Goal: Contribute content: Contribute content

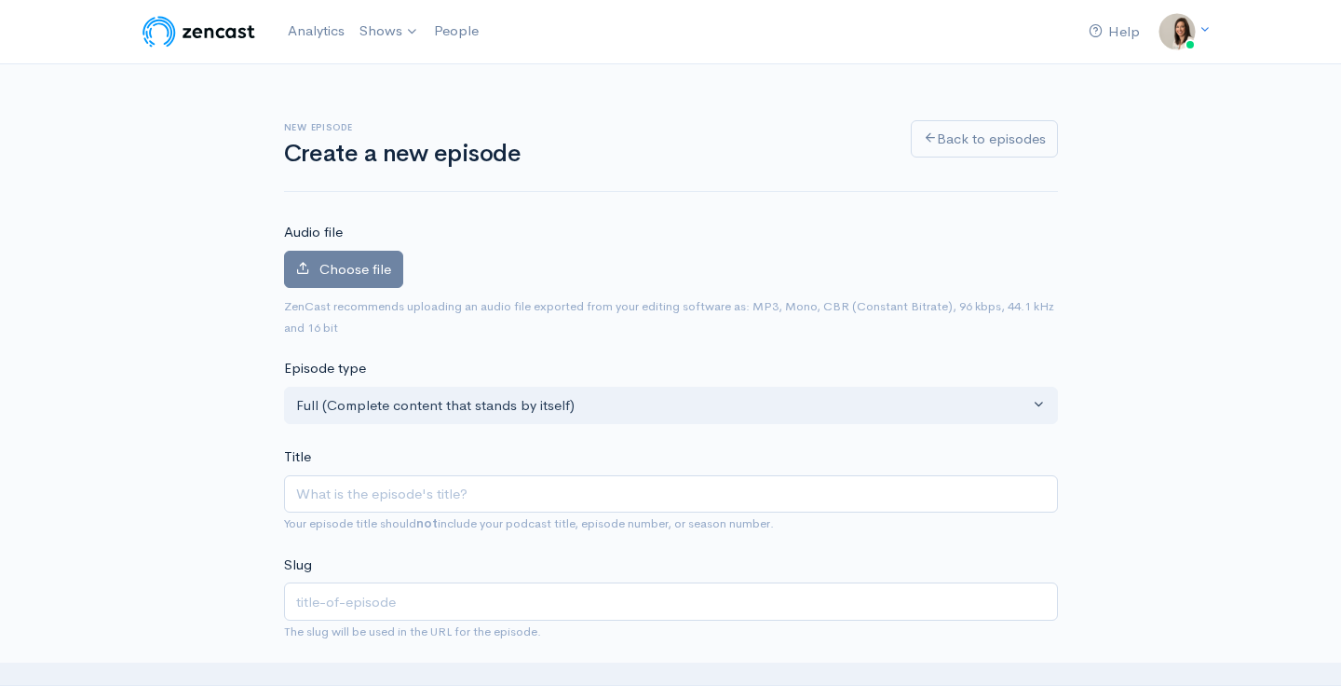
click at [366, 268] on span "Choose file" at bounding box center [356, 269] width 72 height 18
click at [0, 0] on input "Choose file" at bounding box center [0, 0] width 0 height 0
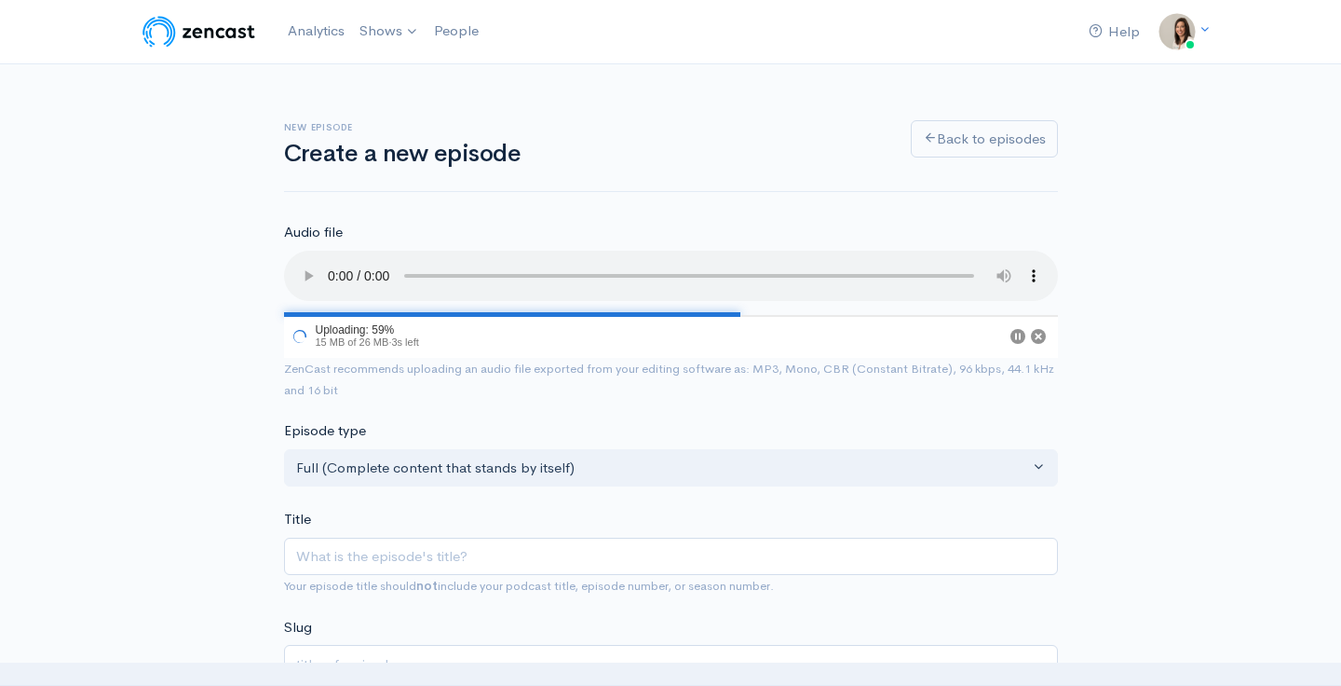
scroll to position [113, 0]
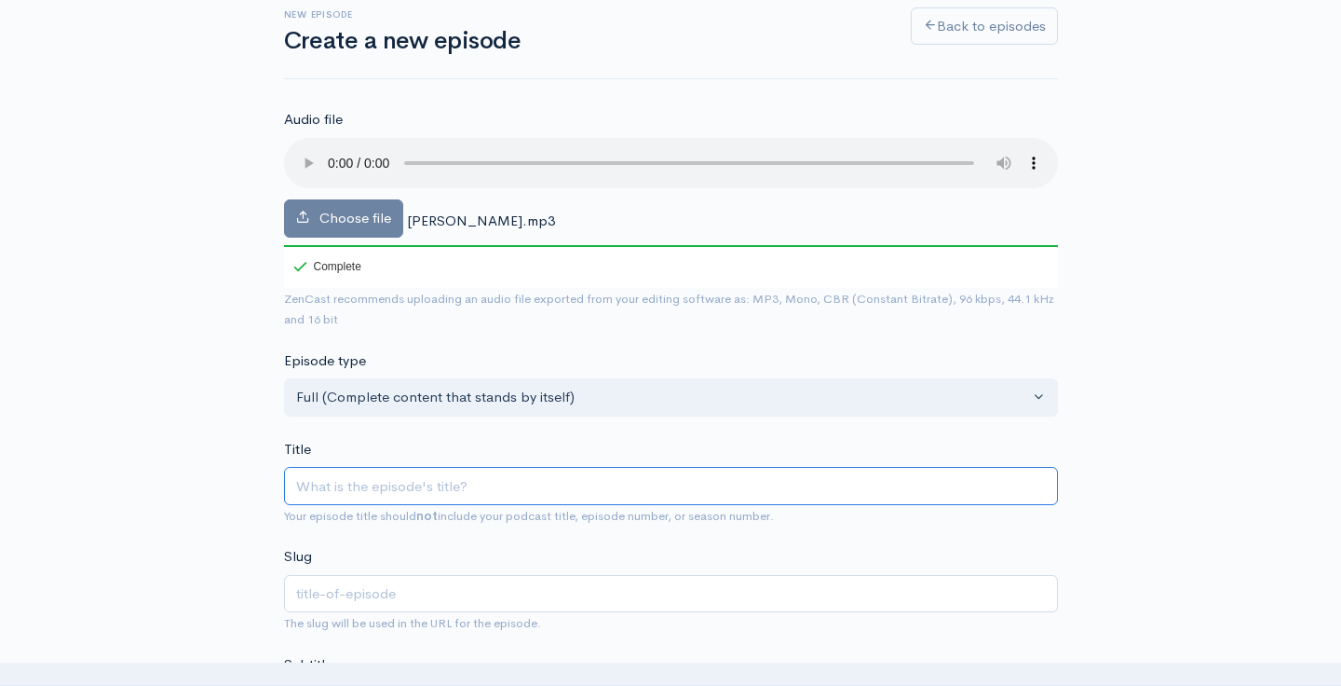
click at [347, 467] on input "Title" at bounding box center [671, 486] width 774 height 38
type input "T"
type input "t"
type input "Tu"
type input "tu"
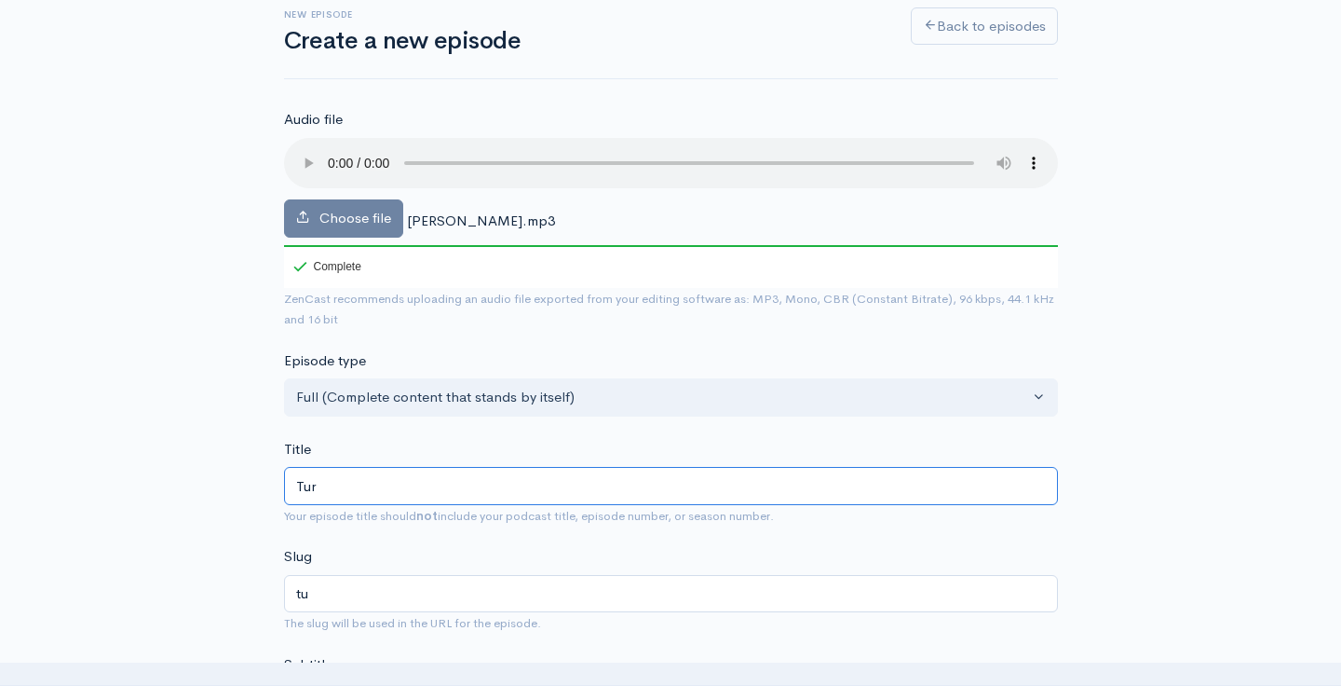
type input "Turn"
type input "turn"
type input "Turni"
type input "turni"
type input "Turnin"
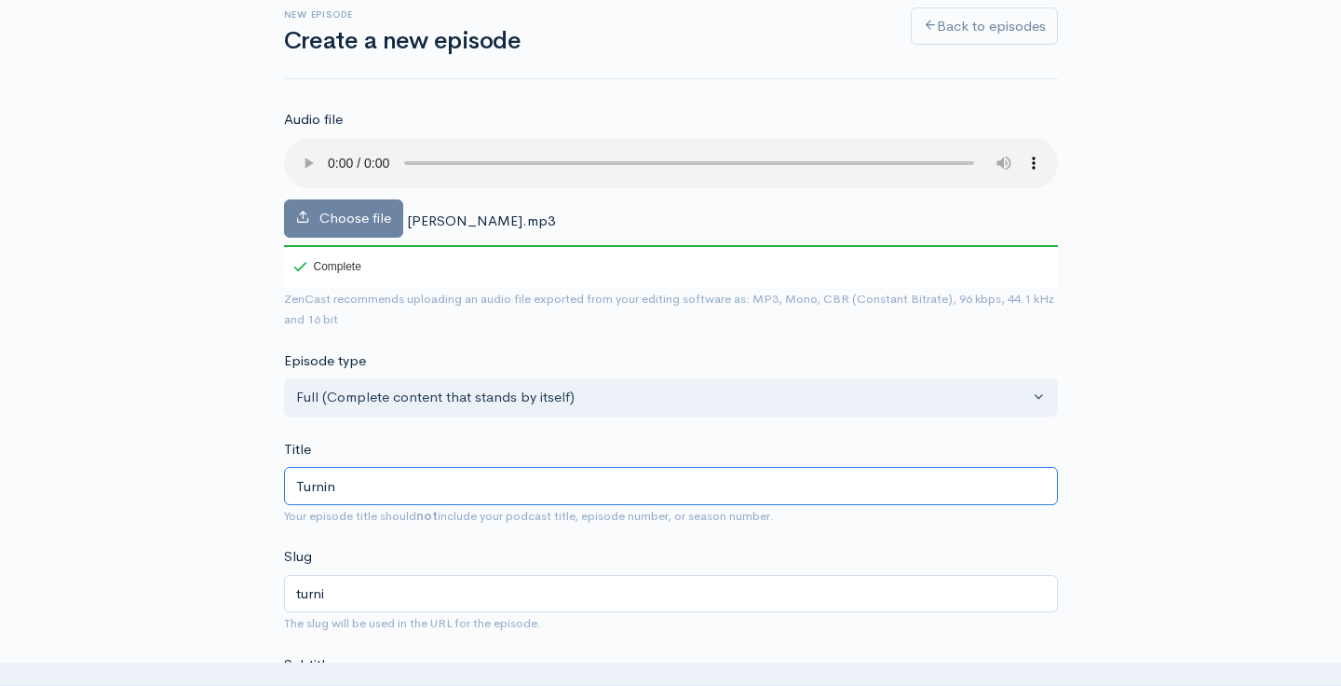
type input "turnin"
type input "Turning"
type input "turning"
type input "Turning a"
type input "turning-a"
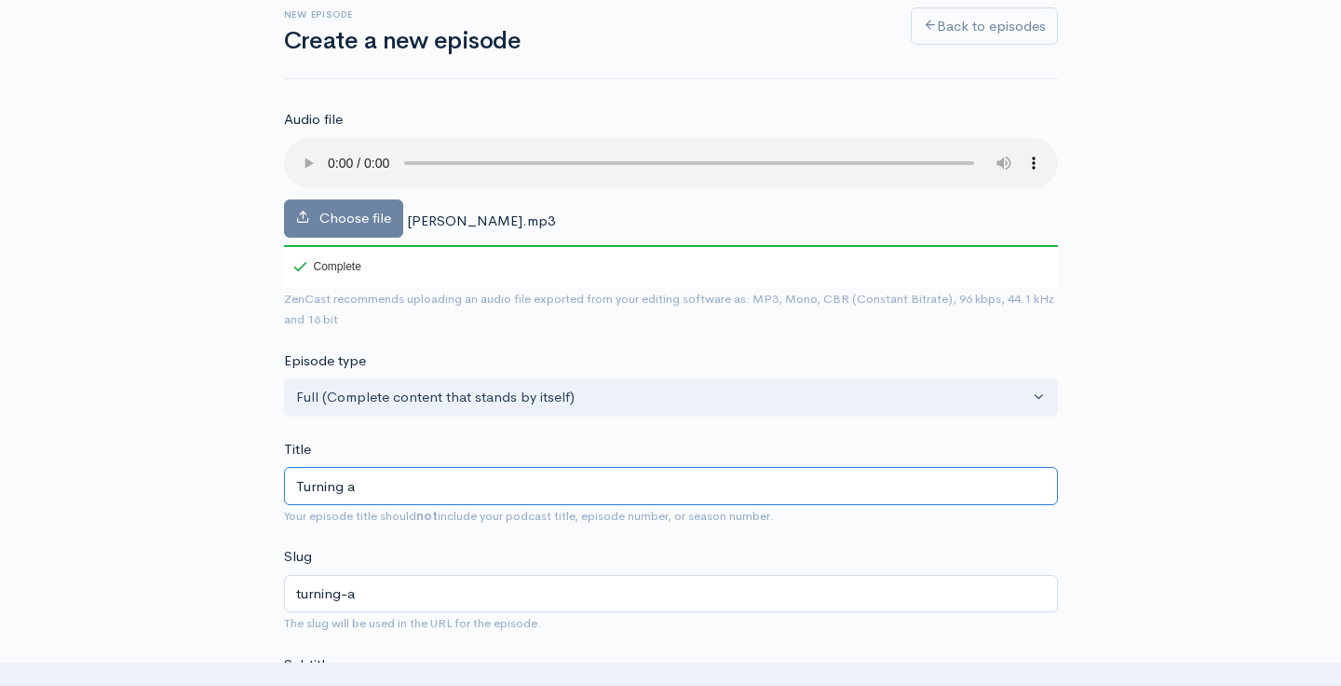
type input "Turning a W"
type input "turning-a-w"
type input "Turning a Wo"
type input "turning-a-wo"
type input "Turning a Wor"
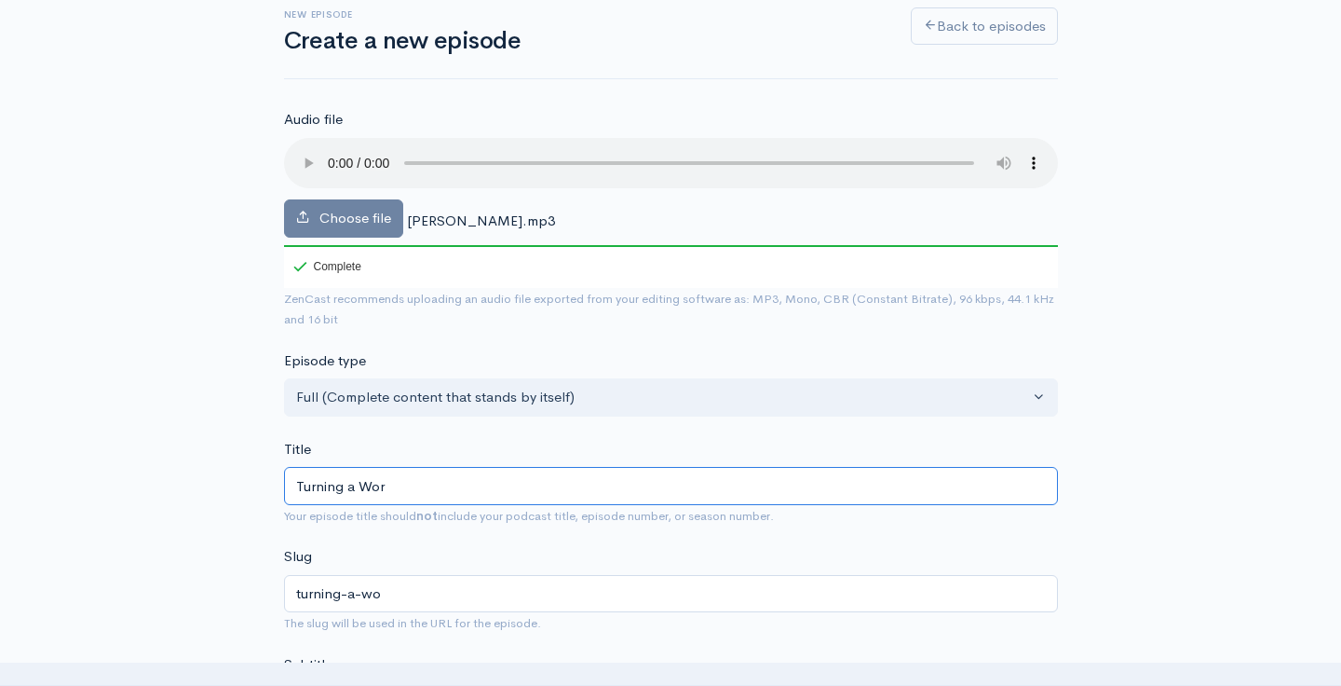
type input "turning-a-wor"
type input "Turning a Work"
type input "turning-a-work"
type input "Turning a Workpl"
type input "turning-a-workpl"
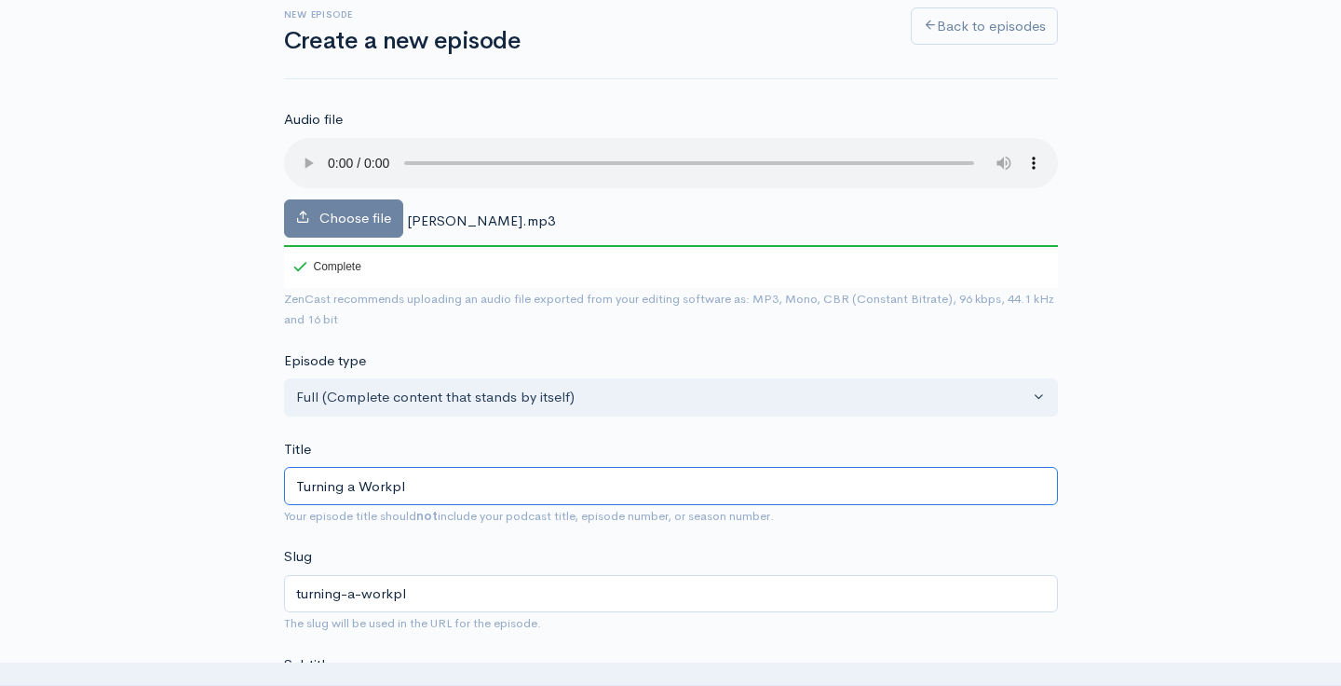
type input "Turning a Workpla"
type input "turning-a-workpla"
type input "Turning a Workplace"
type input "turning-a-workplace"
type input "Turning a Workplace A"
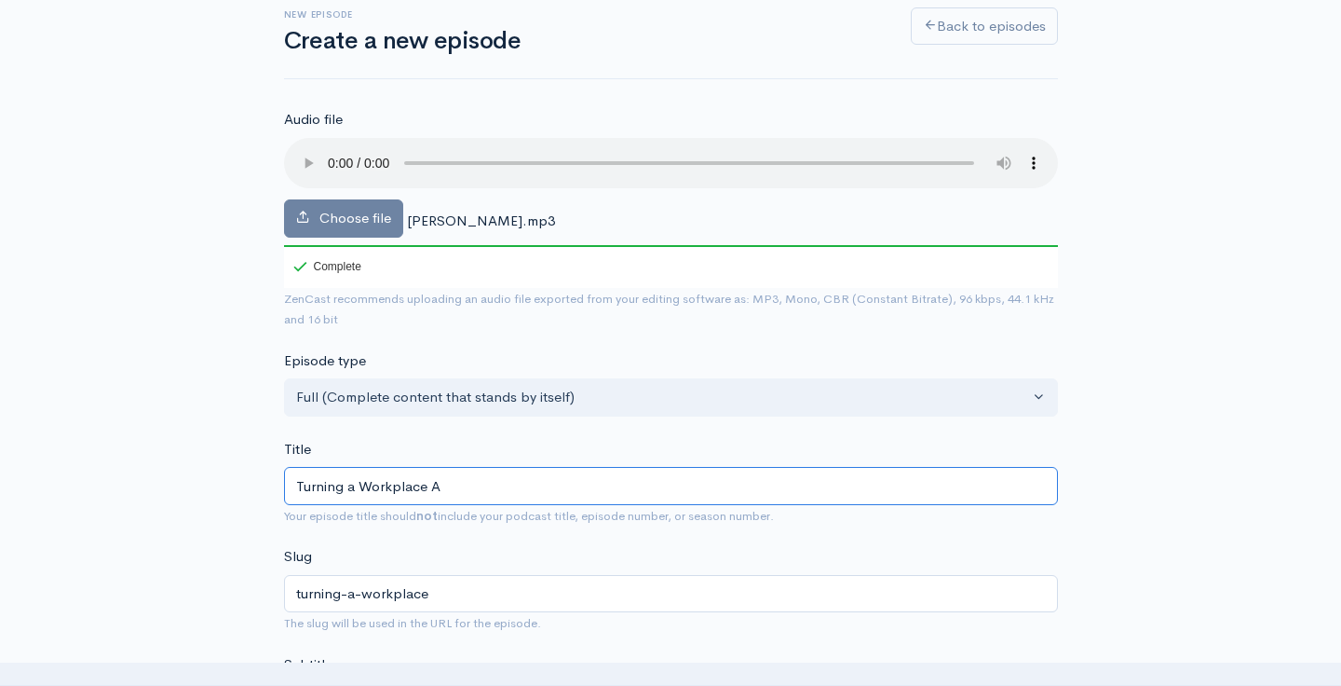
type input "turning-a-workplace-a"
type input "Turning a Workplace Ac"
type input "turning-a-workplace-ac"
type input "Turning a Workplace Acc"
type input "turning-a-workplace-acc"
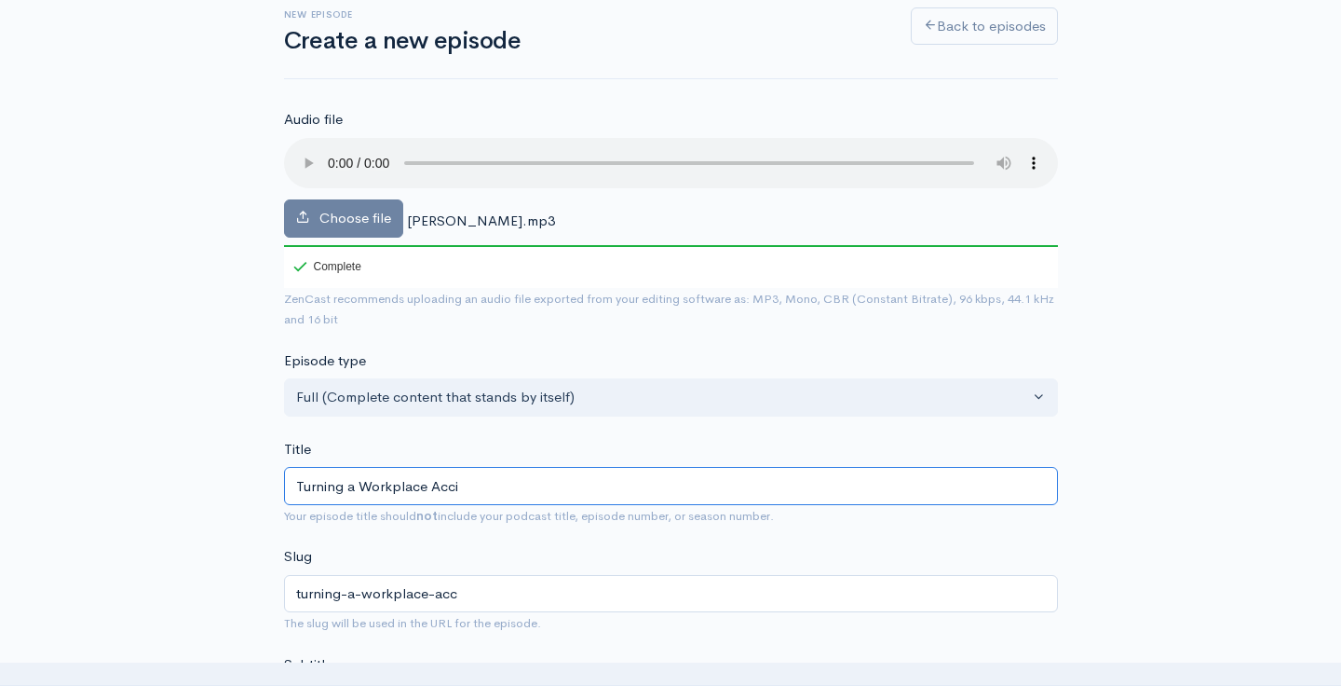
type input "Turning a Workplace Accid"
type input "turning-a-workplace-acci"
type input "Turning a Workplace Accide"
type input "turning-a-workplace-accide"
type input "Turning a Workplace Acciden"
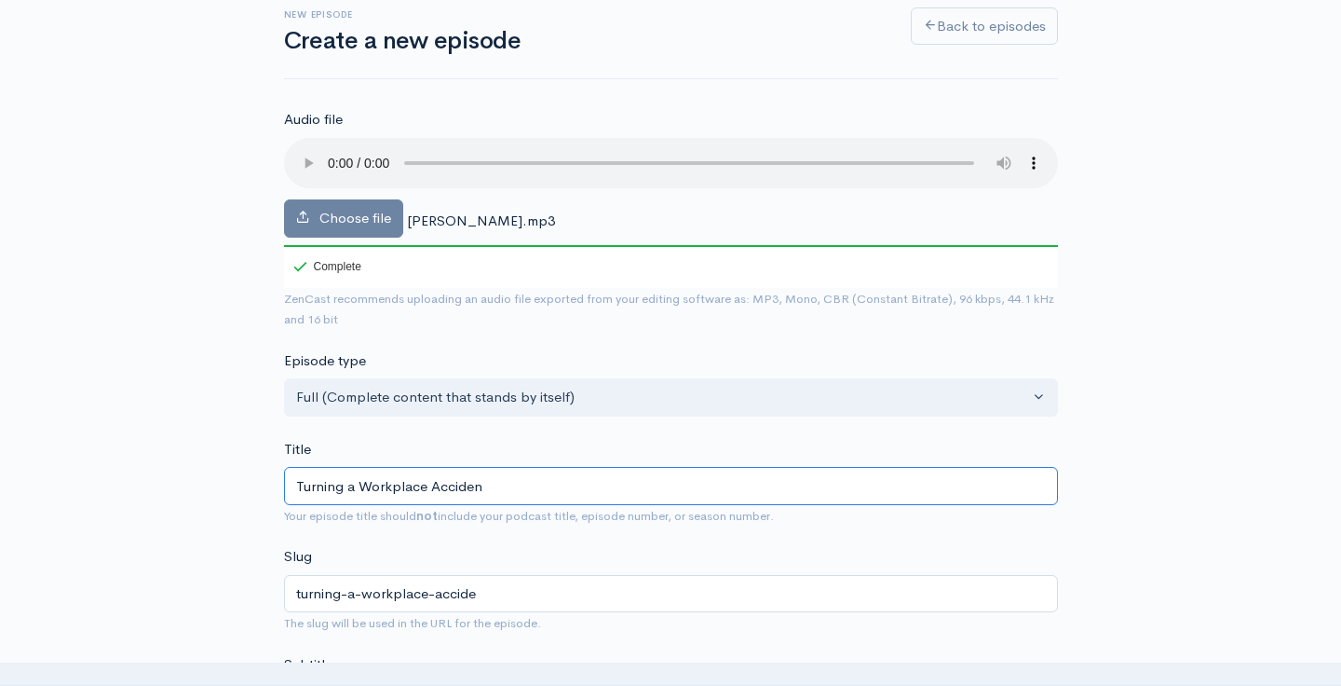
type input "turning-a-workplace-acciden"
type input "Turning a Workplace Accident"
type input "turning-a-workplace-accident"
type input "Turning a Workplace Accident in"
type input "turning-a-workplace-accident-in"
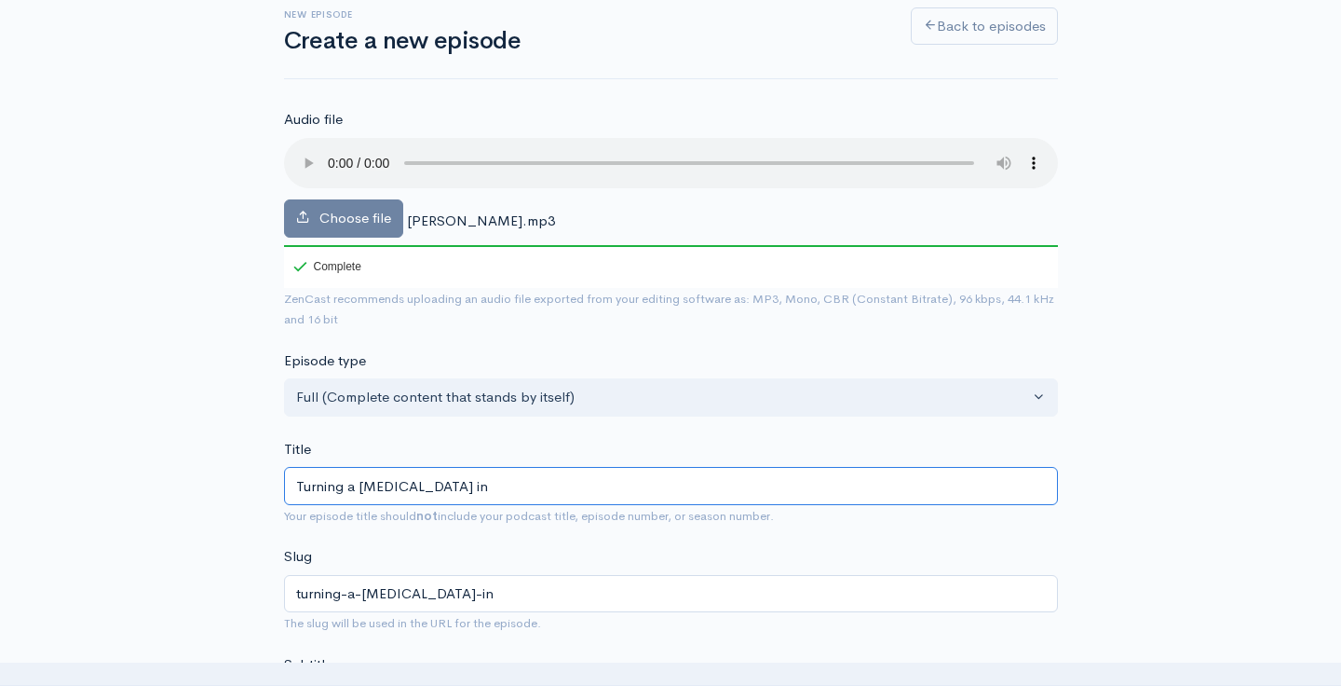
type input "Turning a Workplace Accident int"
type input "turning-a-workplace-accident-int"
type input "Turning a Workplace Accident into"
type input "turning-a-workplace-accident-into"
drag, startPoint x: 357, startPoint y: 458, endPoint x: 279, endPoint y: 458, distance: 78.3
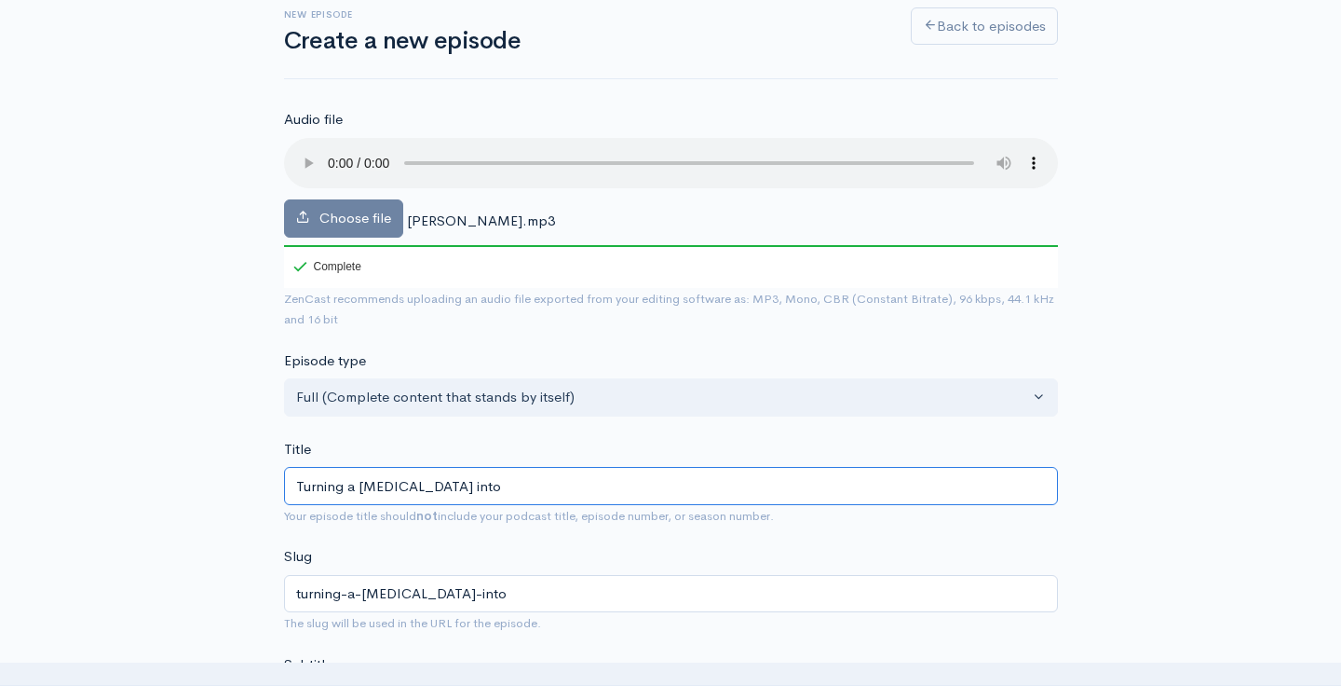
type input "FWorkplace Accident into"
type input "fworkplace-accident-into"
type input "FrWorkplace Accident into"
type input "frworkplace-accident-into"
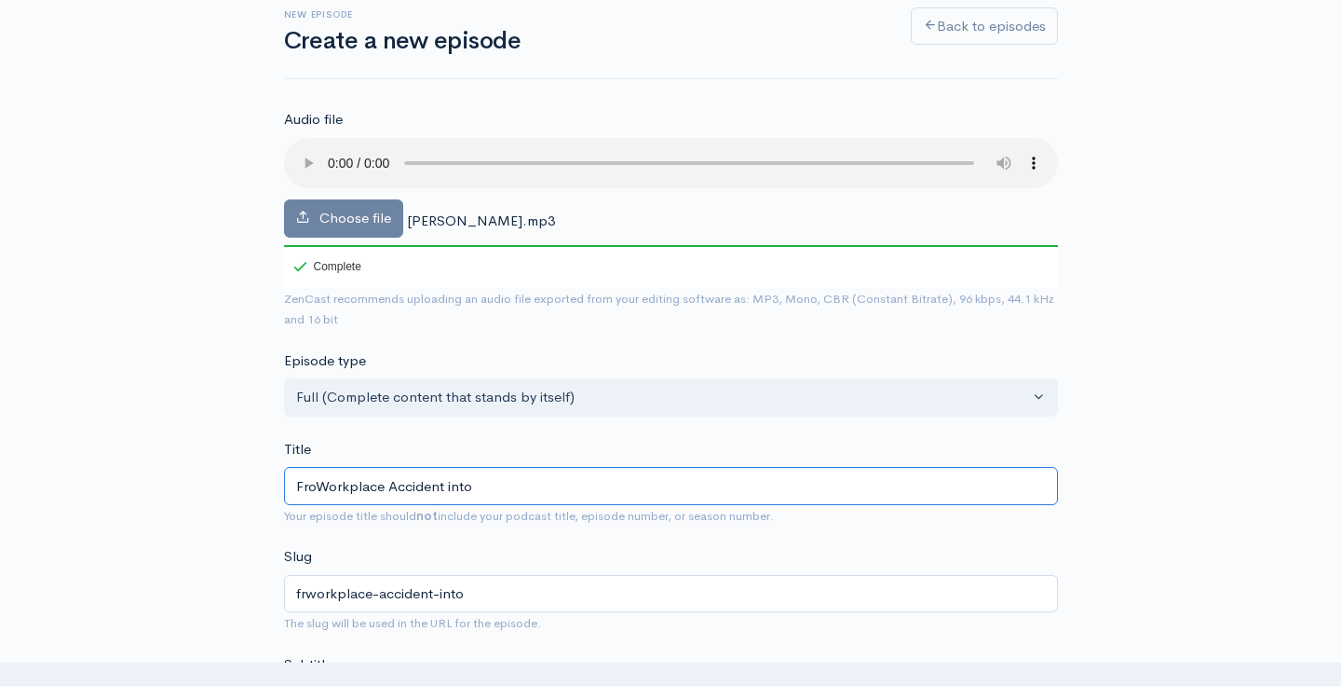
type input "FromWorkplace Accident into"
type input "fromworkplace-accident-into"
type input "From Workplace Accident into"
type input "from-workplace-accident-into"
drag, startPoint x: 517, startPoint y: 459, endPoint x: 462, endPoint y: 455, distance: 55.2
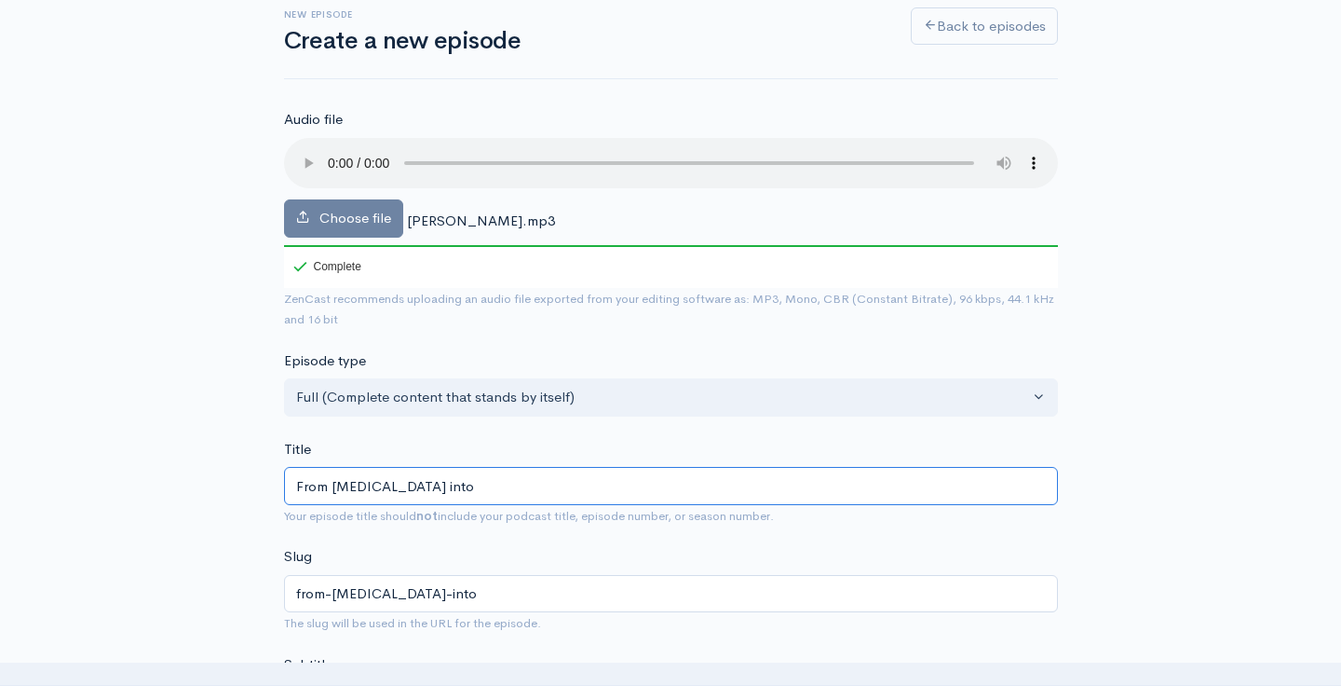
click at [462, 467] on input "From Workplace Accident into" at bounding box center [671, 486] width 774 height 38
type input "From Workplace Accident t"
type input "from-workplace-accident-t"
type input "From Workplace Accident to"
type input "from-workplace-accident-to"
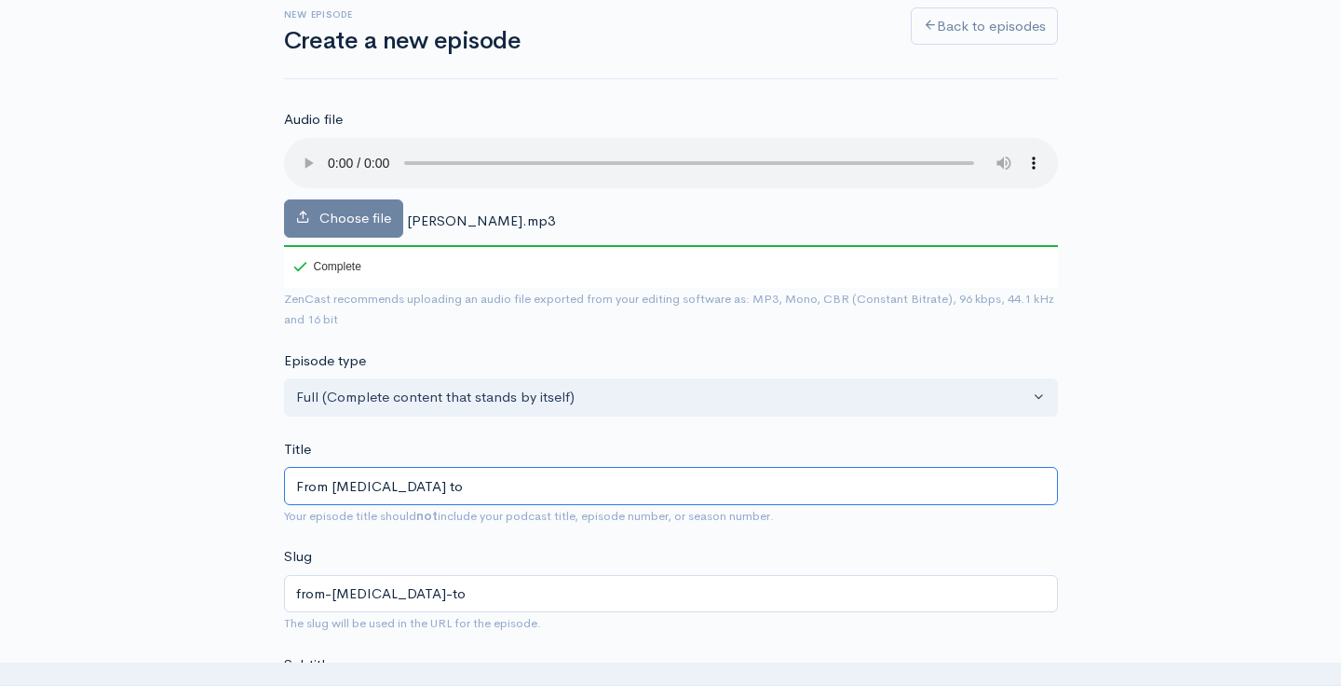
type input "From Workplace Accident to T"
type input "from-workplace-accident-to-t"
type input "From Workplace Accident to Te"
type input "from-workplace-accident-to-te"
type input "From Workplace Accident to Teac"
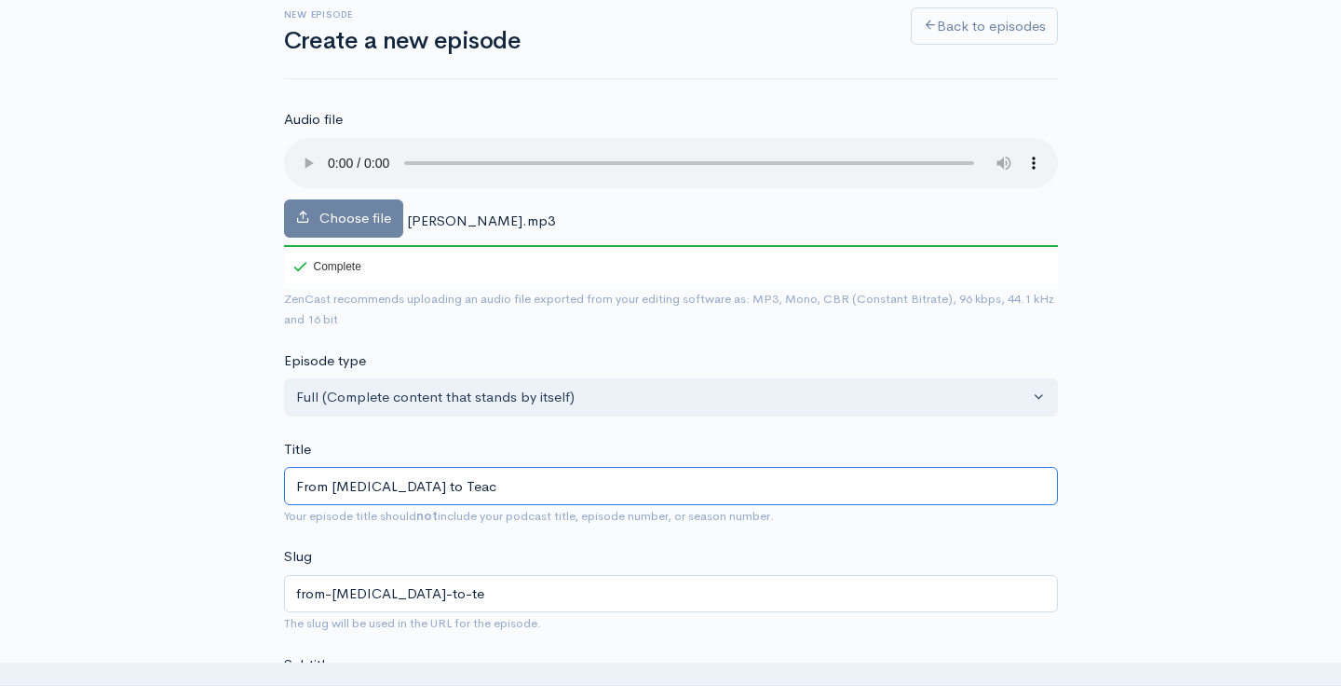
type input "from-workplace-accident-to-teac"
type input "From Workplace Accident to Teach"
type input "from-workplace-accident-to-teach"
type input "From Workplace Accident to Teachi"
type input "from-workplace-accident-to-teachi"
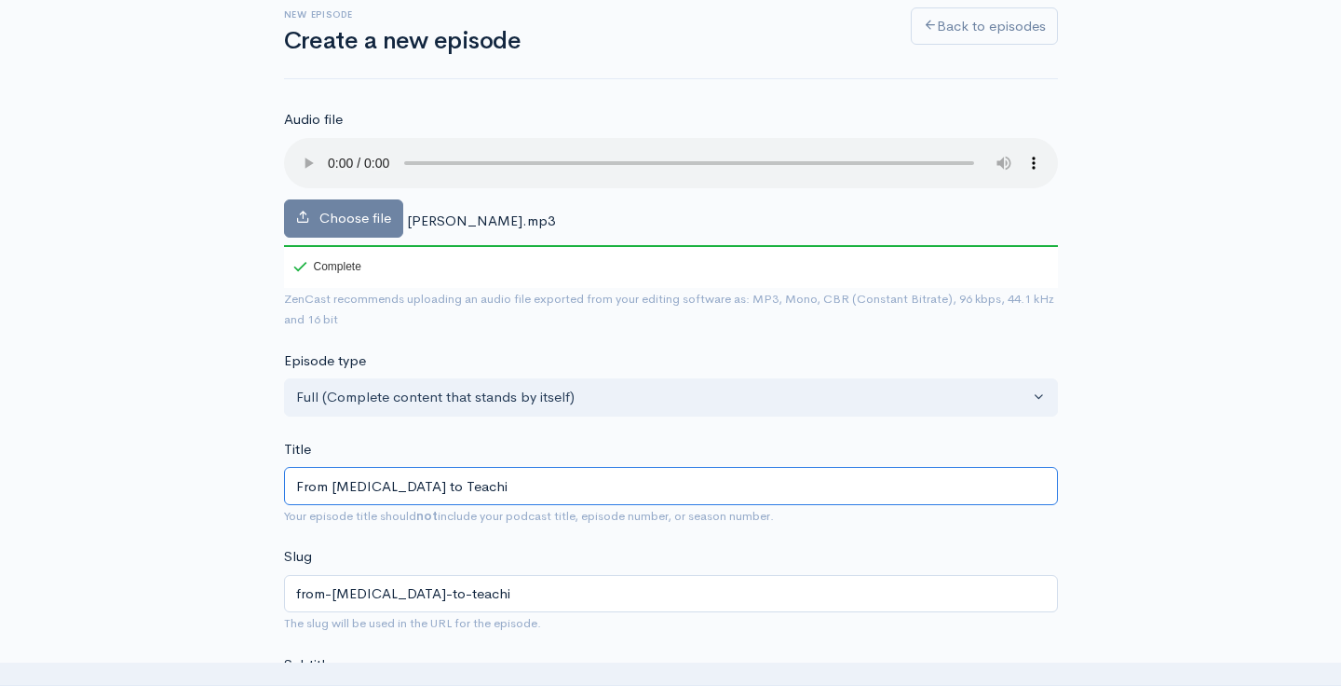
type input "From Workplace Accident to Teachin"
type input "from-workplace-accident-to-teachin"
type input "From Workplace Accident to Teaching"
type input "from-workplace-accident-to-teaching"
type input "From Workplace Accident to Teaching S"
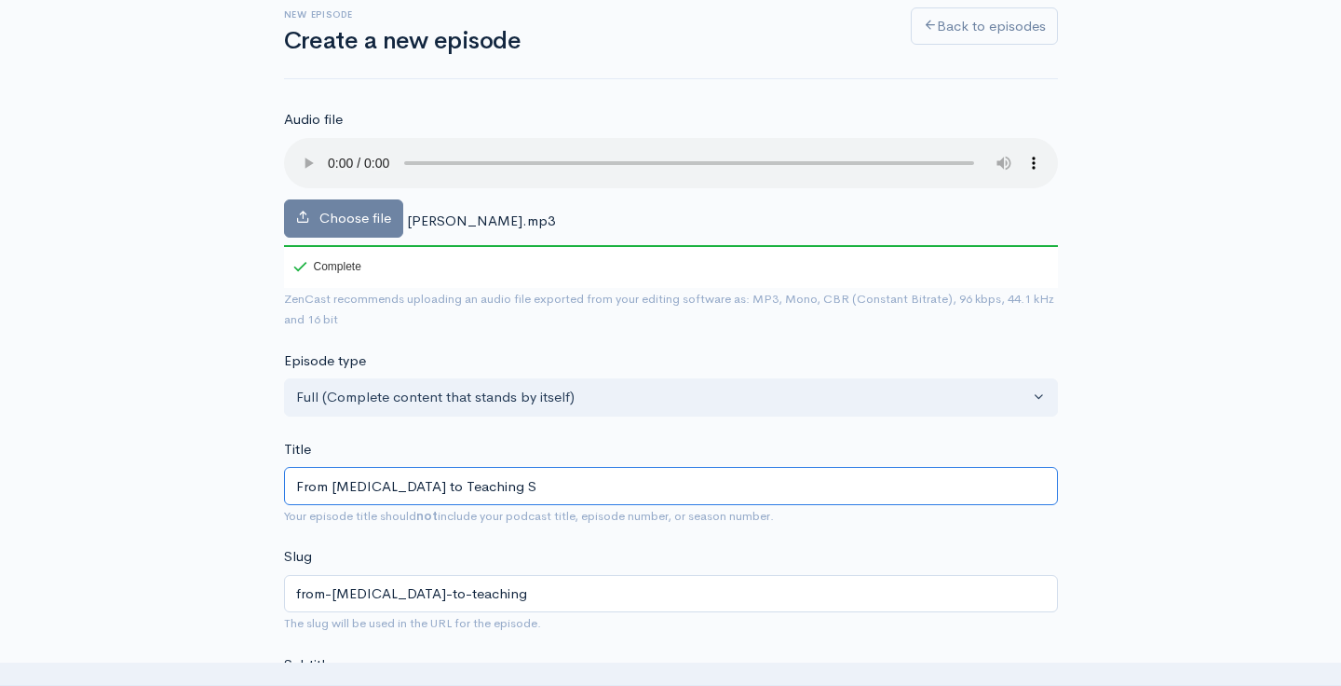
type input "from-workplace-accident-to-teaching-s"
type input "From Workplace Accident to Teaching Sa"
type input "from-workplace-accident-to-teaching-sa"
type input "From Workplace Accident to Teaching Safe"
type input "from-workplace-accident-to-teaching-safe"
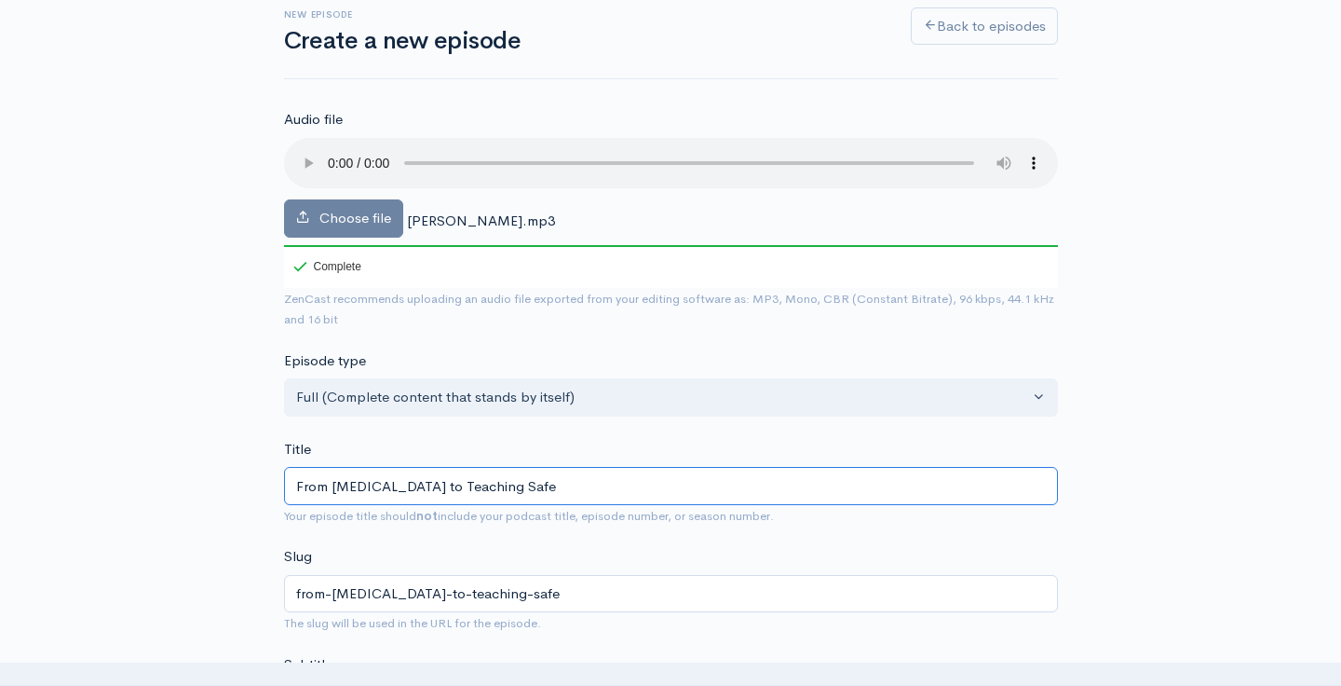
type input "From Workplace Accident to Teaching Safet"
type input "from-workplace-accident-to-teaching-safet"
type input "From Workplace Accident to Teaching Safety"
type input "from-workplace-accident-to-teaching-safety"
type input "From Workplace Accident to Teaching Safety: G"
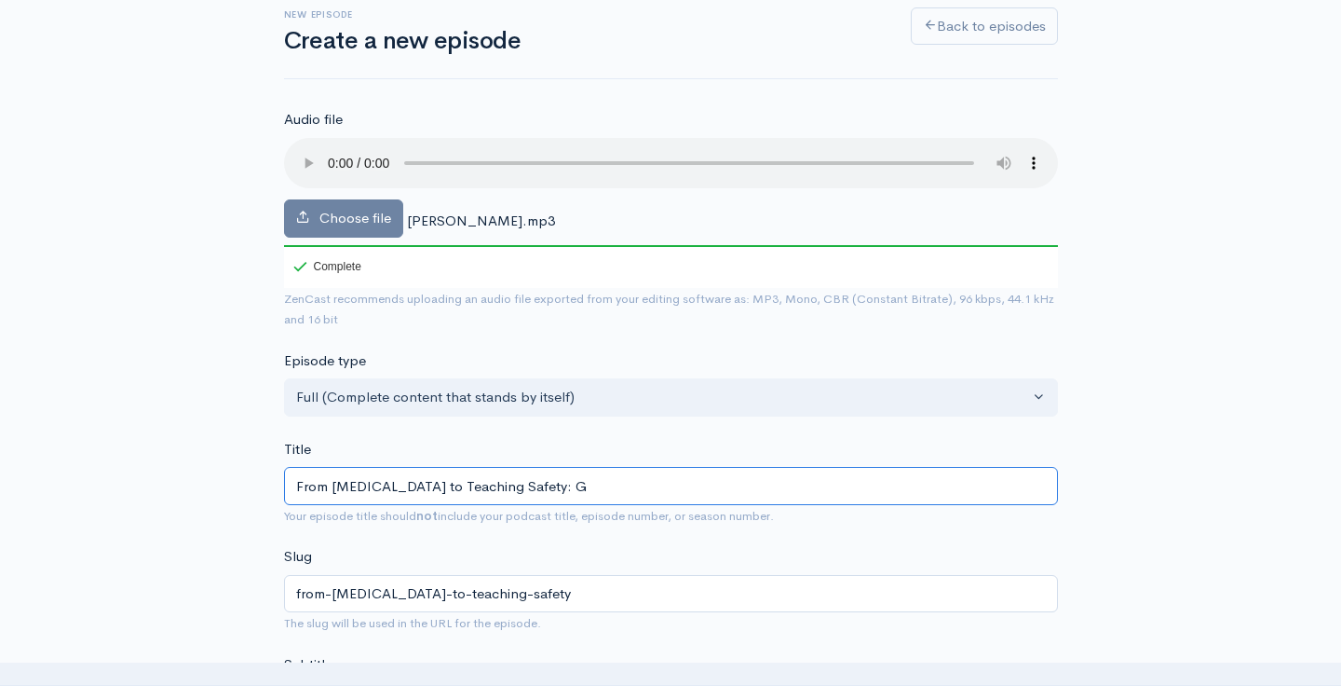
type input "from-workplace-accident-to-teaching-safety-g"
type input "From Workplace Accident to Teaching Safety: Gre"
type input "from-workplace-accident-to-teaching-safety-gre"
type input "From Workplace Accident to Teaching Safety: Greg"
type input "from-workplace-accident-to-teaching-safety-greg"
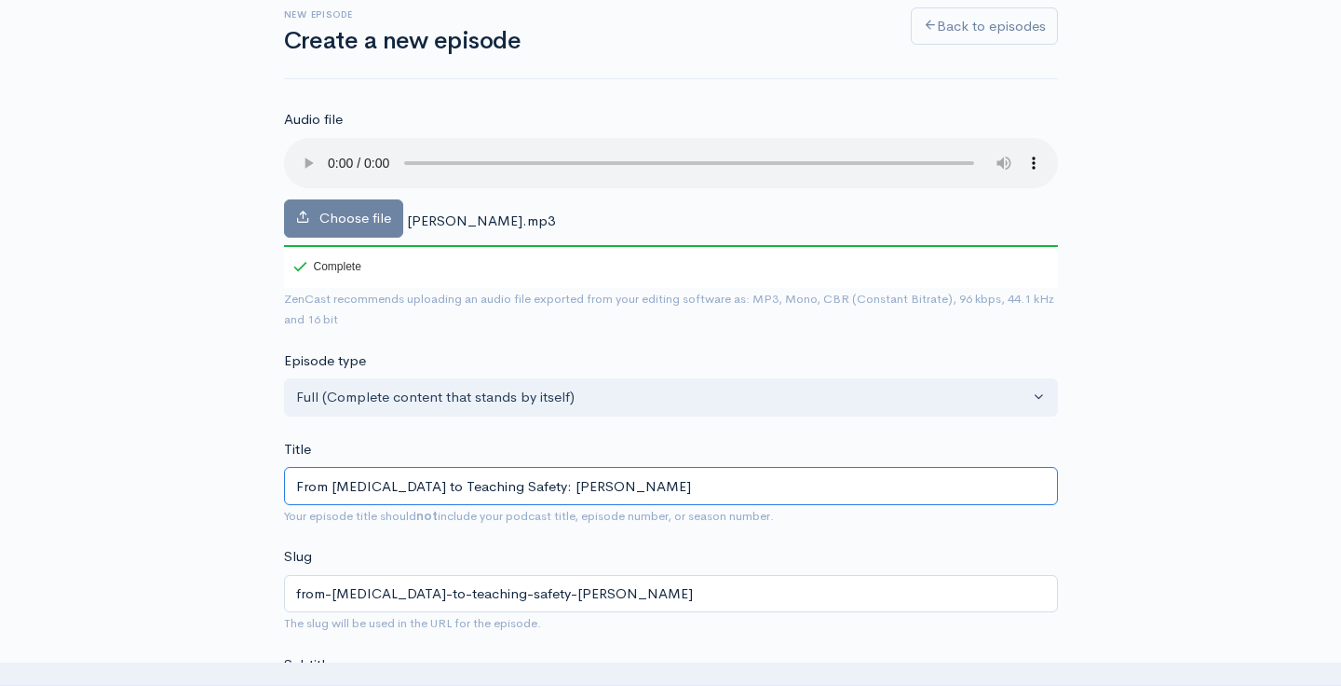
type input "From Workplace Accident to Teaching Safety: Greg A"
type input "from-workplace-accident-to-teaching-safety-greg-a"
type input "From Workplace Accident to Teaching Safety: Greg An"
type input "from-workplace-accident-to-teaching-safety-greg-an"
type input "From Workplace Accident to Teaching Safety: Greg Ant"
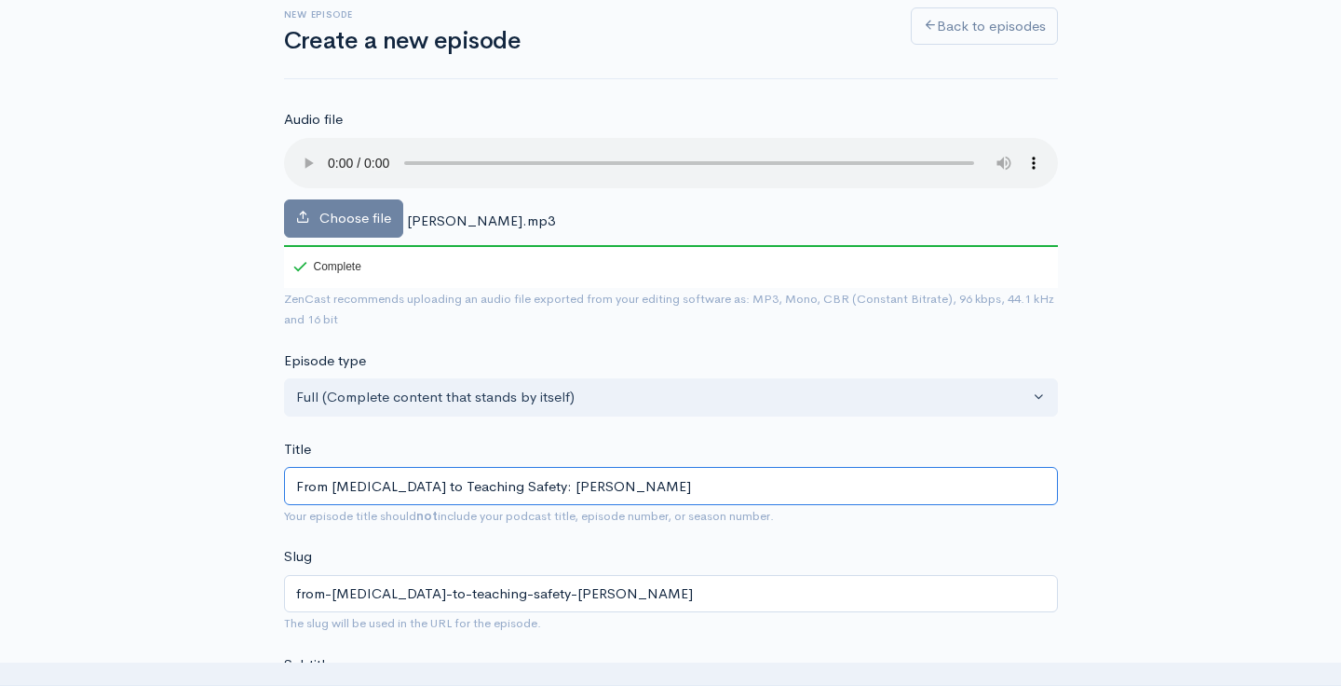
type input "from-workplace-accident-to-teaching-safety-greg-ant"
type input "From Workplace Accident to Teaching Safety: Greg Anto"
type input "from-workplace-accident-to-teaching-safety-greg-anto"
type input "From Workplace Accident to Teaching Safety: Greg Anton"
type input "from-workplace-accident-to-teaching-safety-greg-anton"
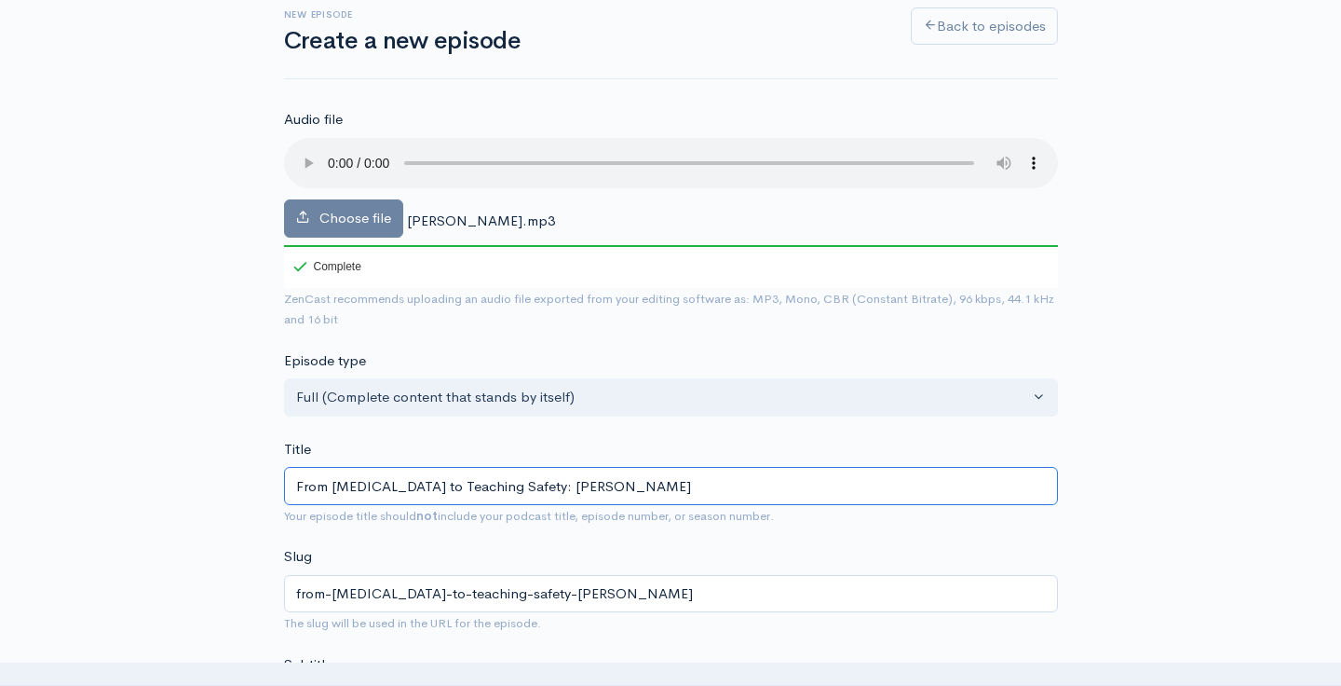
type input "From Workplace Accident to Teaching Safety: Greg Antonio"
type input "from-workplace-accident-to-teaching-safety-greg-antonio"
type input "From Workplace Accident to Teaching Safety: Greg Antoniow"
type input "from-workplace-accident-to-teaching-safety-greg-antoniow"
type input "From Workplace Accident to Teaching Safety: Greg Antonio"
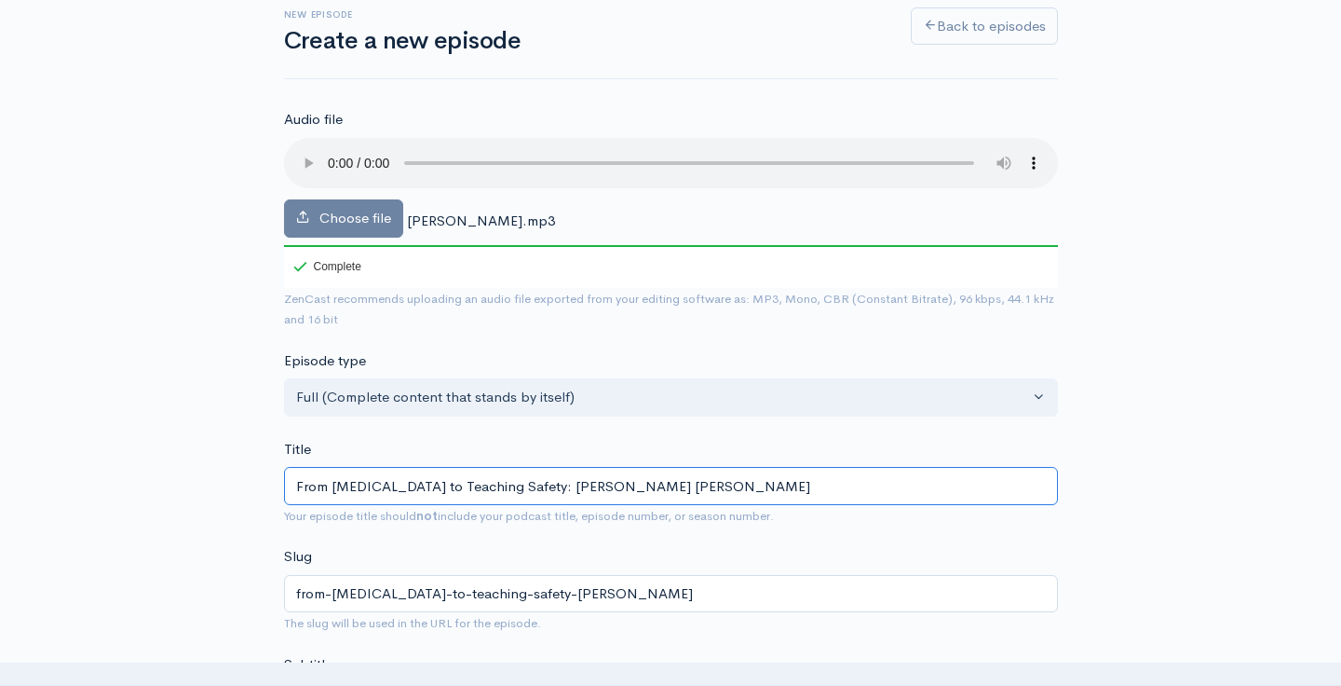
type input "from-workplace-accident-to-teaching-safety-greg-antonio"
type input "From Workplace Accident to Teaching Safety: Greg Antoniow"
type input "from-workplace-accident-to-teaching-safety-greg-antoniow"
type input "From Workplace Accident to Teaching Safety: Greg Antoniow Sh"
type input "from-workplace-accident-to-teaching-safety-greg-antoniow-s"
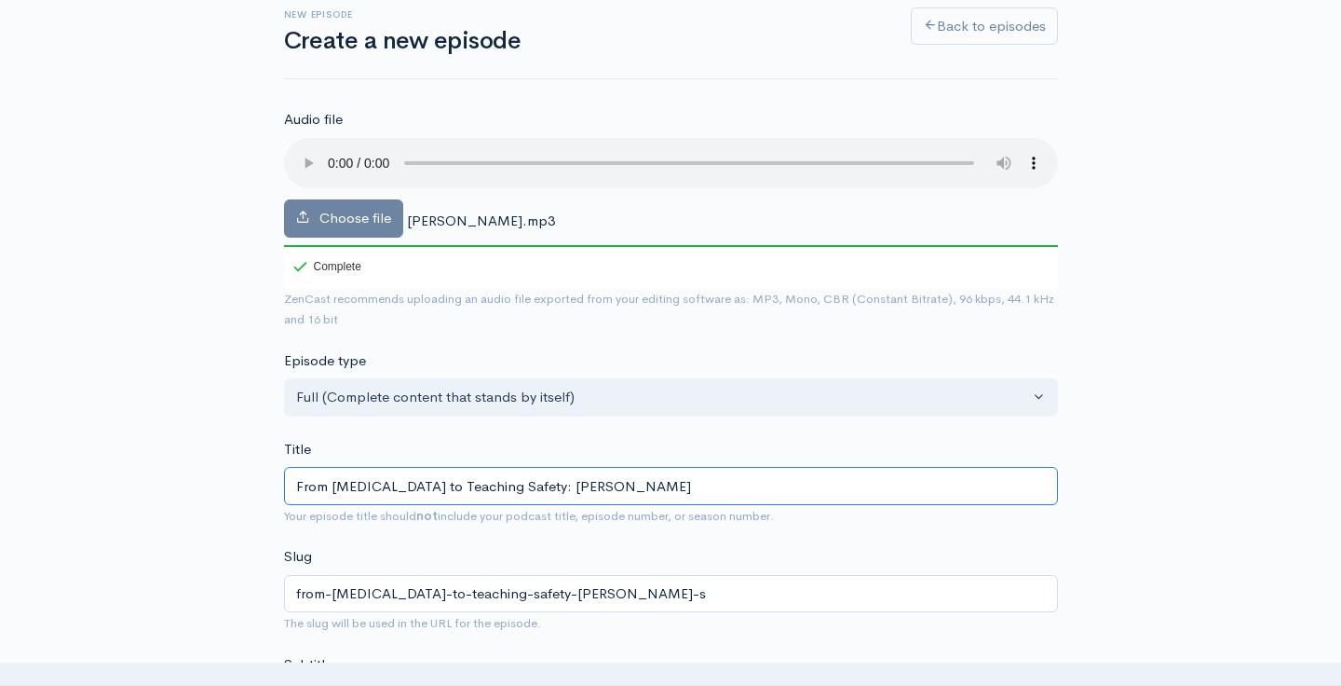
type input "From Workplace Accident to Teaching Safety: Greg Antoniow Sha"
type input "from-workplace-accident-to-teaching-safety-greg-antoniow-sha"
type input "From Workplace Accident to Teaching Safety: Greg Antoniow Share"
type input "from-workplace-accident-to-teaching-safety-greg-antoniow-share"
type input "From Workplace Accident to Teaching Safety: Greg Antoniow Shares"
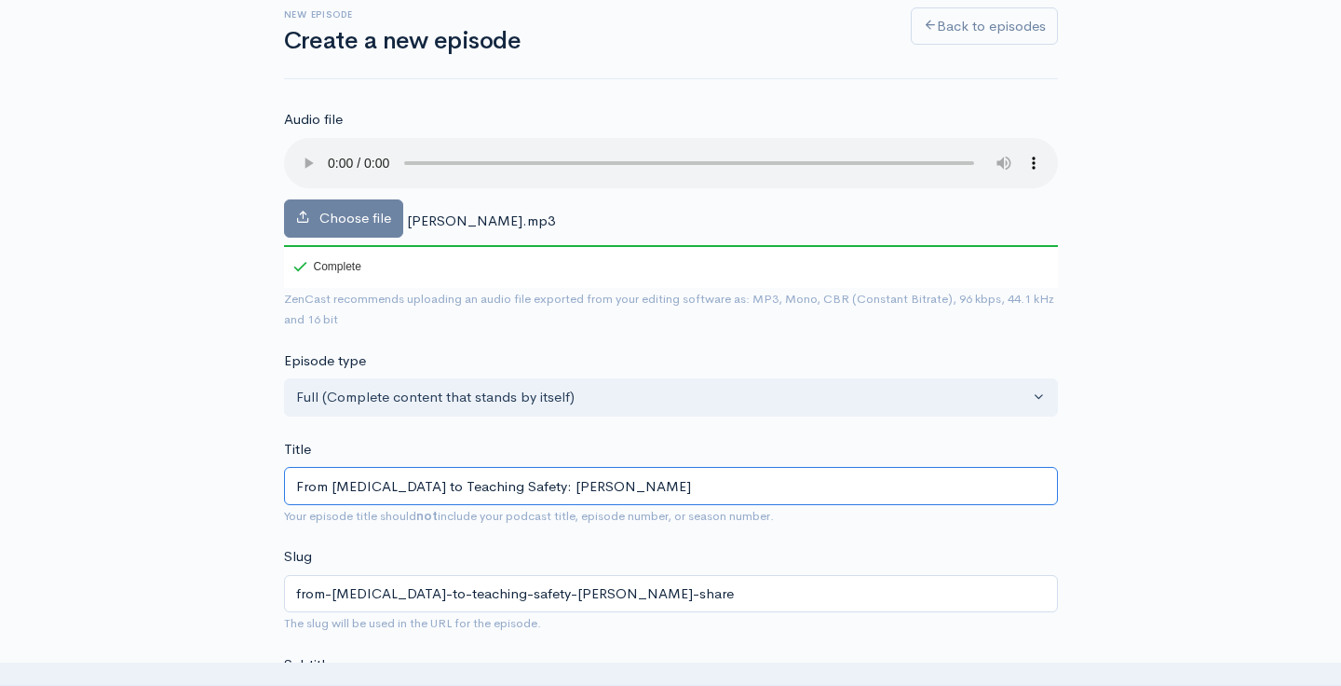
type input "from-workplace-accident-to-teaching-safety-greg-antoniow-shares"
type input "From Workplace Accident to Teaching Safety: Greg Antoniow Shares h"
type input "from-workplace-accident-to-teaching-safety-greg-antoniow-shares-h"
type input "From Workplace Accident to Teaching Safety: Greg Antoniow Shares ho"
type input "from-workplace-accident-to-teaching-safety-greg-antoniow-shares-ho"
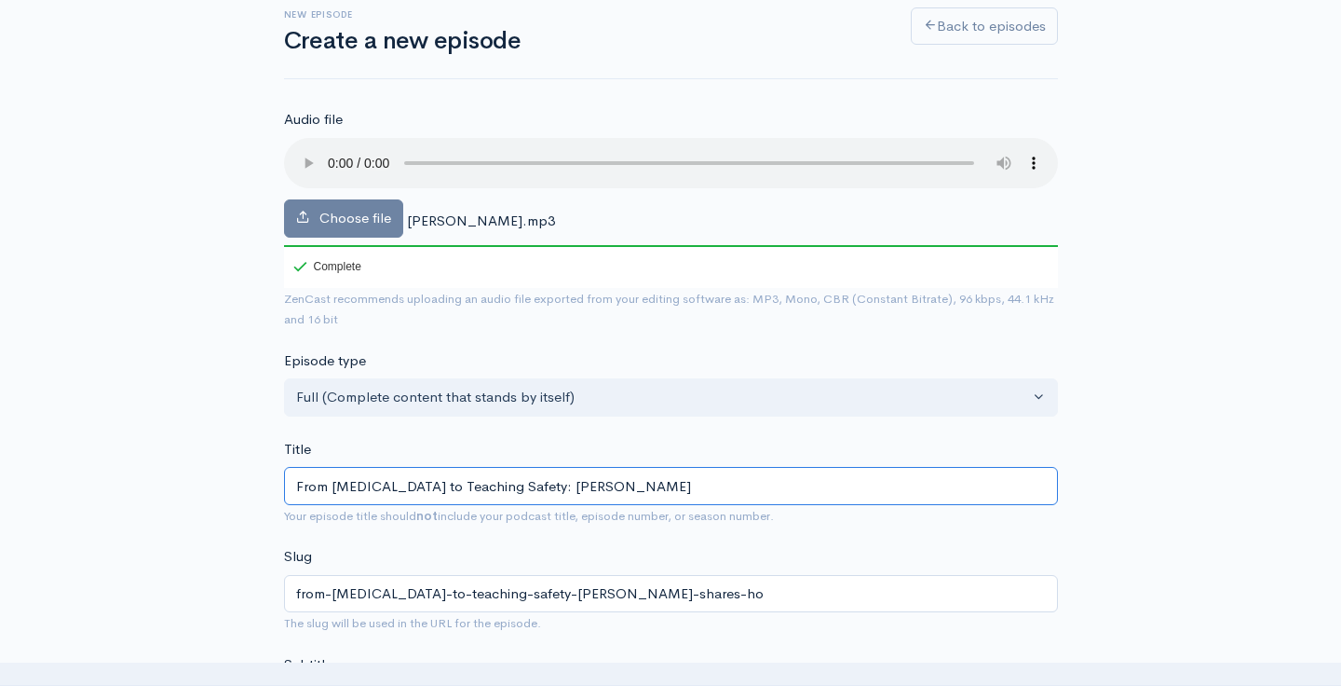
type input "From Workplace Accident to Teaching Safety: Greg Antoniow Shares how"
type input "from-workplace-accident-to-teaching-safety-greg-antoniow-shares-how"
type input "From Workplace Accident to Teaching Safety: Greg Antoniow Shares how H"
type input "from-workplace-accident-to-teaching-safety-greg-antoniow-shares-how-h"
type input "From Workplace Accident to Teaching Safety: Greg Antoniow Shares how He"
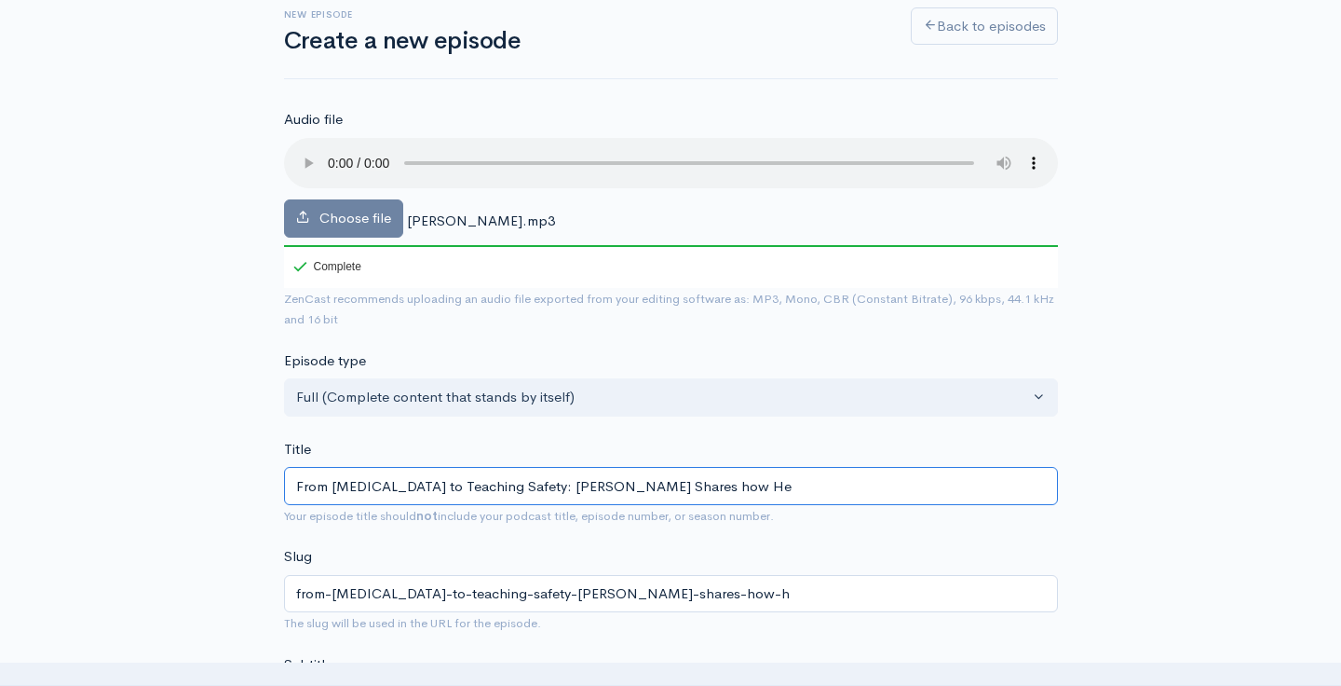
type input "from-workplace-accident-to-teaching-safety-greg-antoniow-shares-how-he"
type input "From Workplace Accident to Teaching Safety: Greg Antoniow Shares how He u"
type input "from-workplace-accident-to-teaching-safety-greg-antoniow-shares-how-he-u"
type input "From Workplace Accident to Teaching Safety: Greg Antoniow Shares how He"
type input "from-workplace-accident-to-teaching-safety-greg-antoniow-shares-how-he"
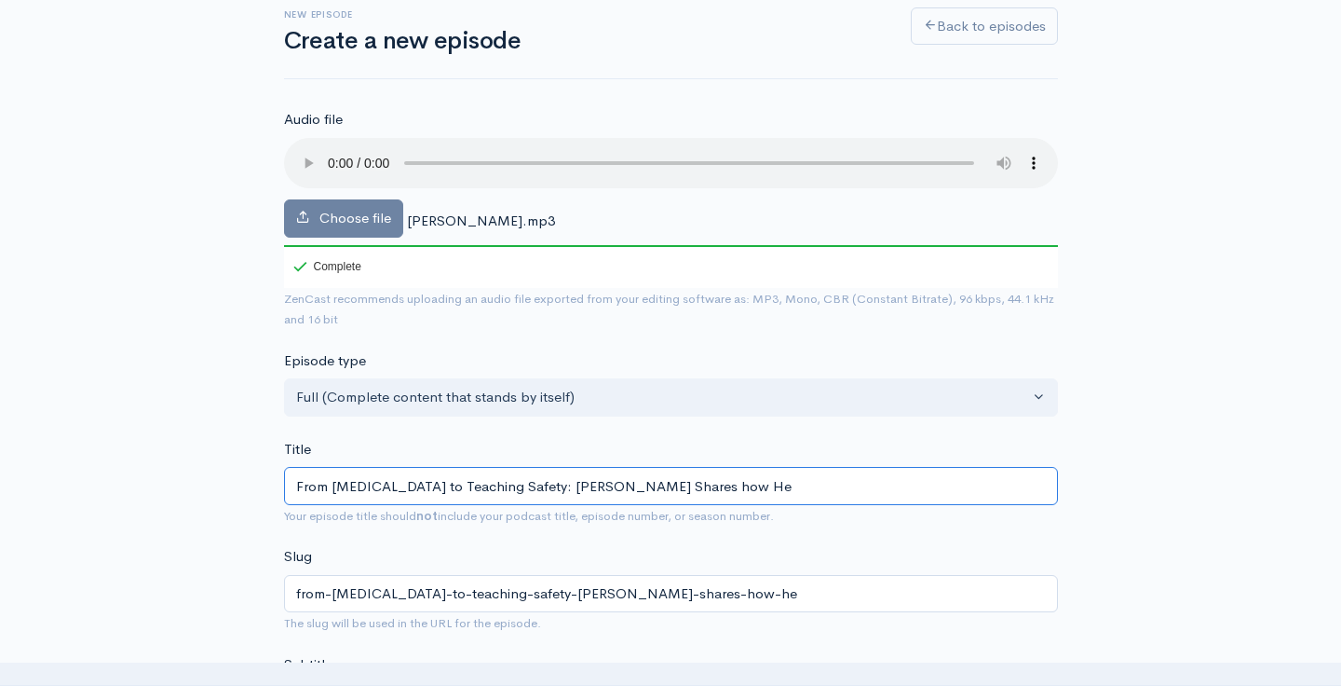
type input "From Workplace Accident to Teaching Safety: Greg Antoniow Shares how He U"
type input "from-workplace-accident-to-teaching-safety-greg-antoniow-shares-how-he-u"
type input "From Workplace Accident to Teaching Safety: Greg Antoniow Shares how He Us"
type input "from-workplace-accident-to-teaching-safety-greg-antoniow-shares-how-he-us"
type input "From Workplace Accident to Teaching Safety: Greg Antoniow Shares how He Use"
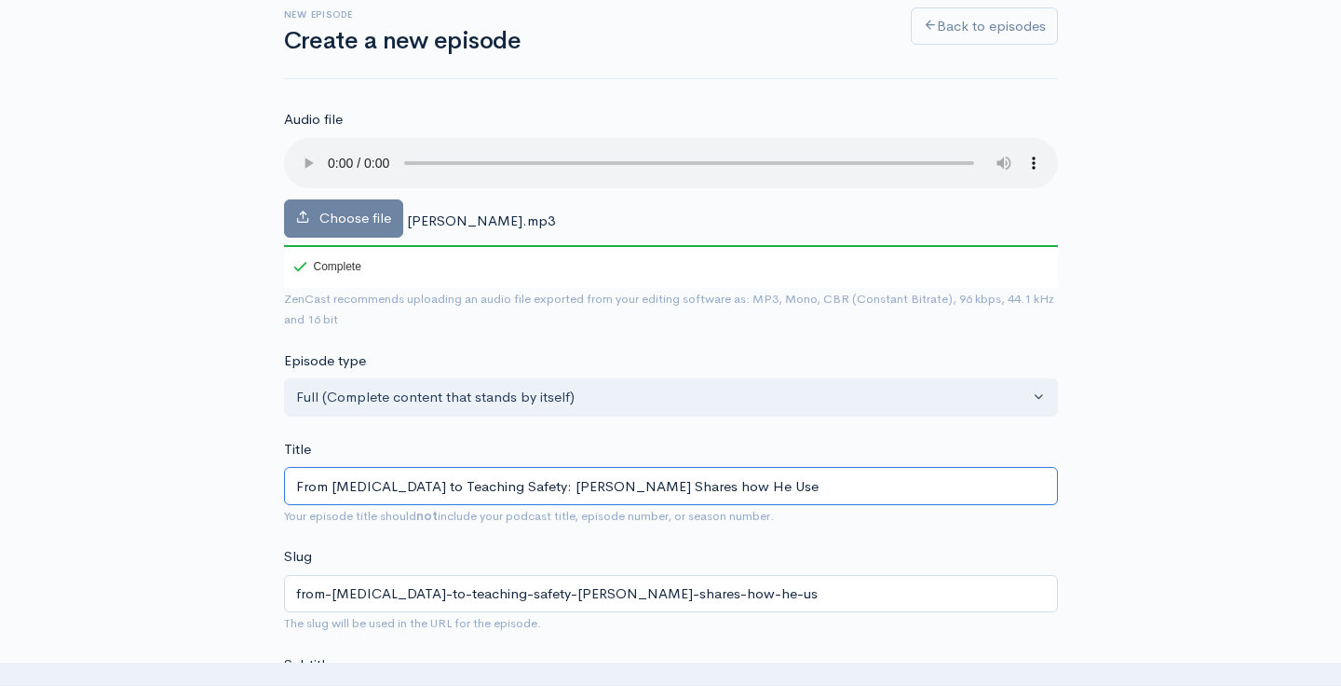
type input "from-workplace-accident-to-teaching-safety-greg-antoniow-shares-how-he-use"
type input "From Workplace Accident to Teaching Safety: Greg Antoniow Shares how He Uses"
type input "from-workplace-accident-to-teaching-safety-greg-antoniow-shares-how-he-uses"
type input "From Workplace Accident to Teaching Safety: Greg Antoniow Shares how He Uses H"
type input "from-workplace-accident-to-teaching-safety-greg-antoniow-shares-how-he-uses-h"
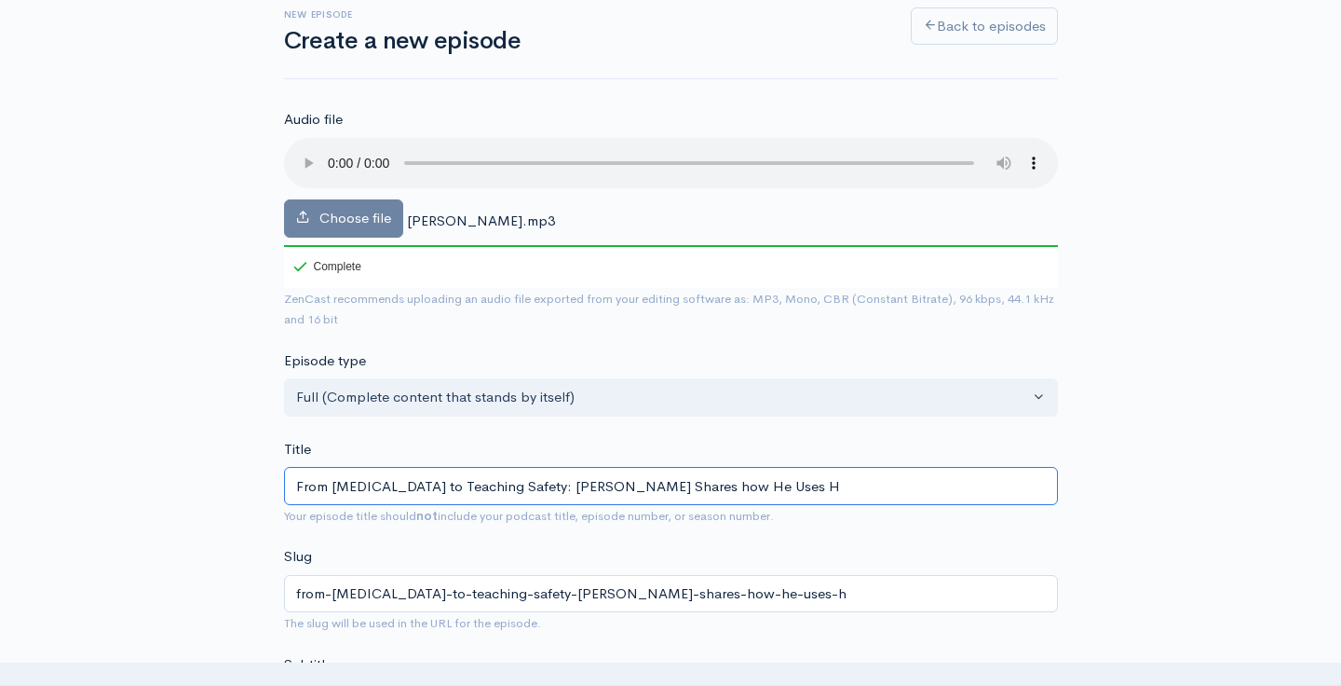
type input "From Workplace Accident to Teaching Safety: Greg Antoniow Shares how He Uses Hi"
type input "from-workplace-accident-to-teaching-safety-greg-antoniow-shares-how-he-uses-hi"
type input "From Workplace Accident to Teaching Safety: Greg Antoniow Shares how He Uses His"
type input "from-workplace-accident-to-teaching-safety-greg-antoniow-shares-how-he-uses-his"
type input "From Workplace Accident to Teaching Safety: Greg Antoniow Shares how He Uses Hi…"
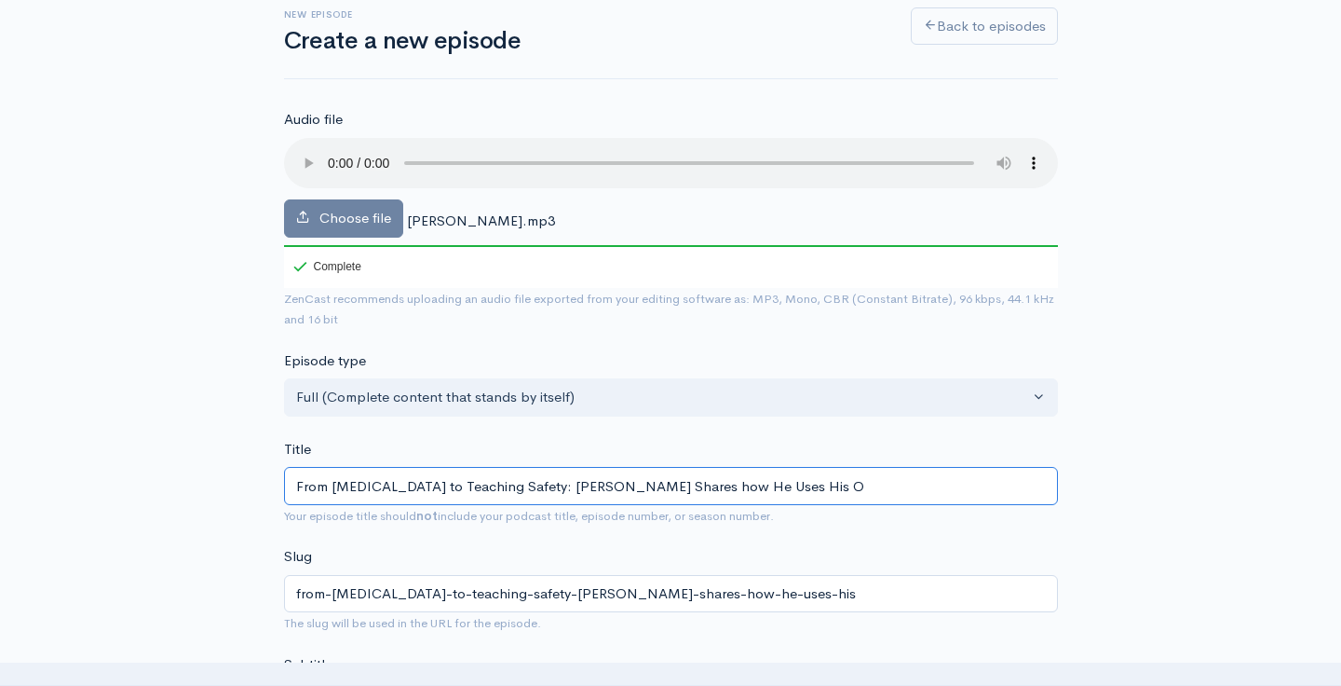
type input "from-workplace-accident-to-teaching-safety-greg-antoniow-shares-how-he-uses-his…"
type input "From Workplace Accident to Teaching Safety: Greg Antoniow Shares how He Uses Hi…"
type input "from-workplace-accident-to-teaching-safety-greg-antoniow-shares-how-he-uses-his…"
type input "From Workplace Accident to Teaching Safety: Greg Antoniow Shares how He Uses Hi…"
type input "from-workplace-accident-to-teaching-safety-greg-antoniow-shares-how-he-uses-his…"
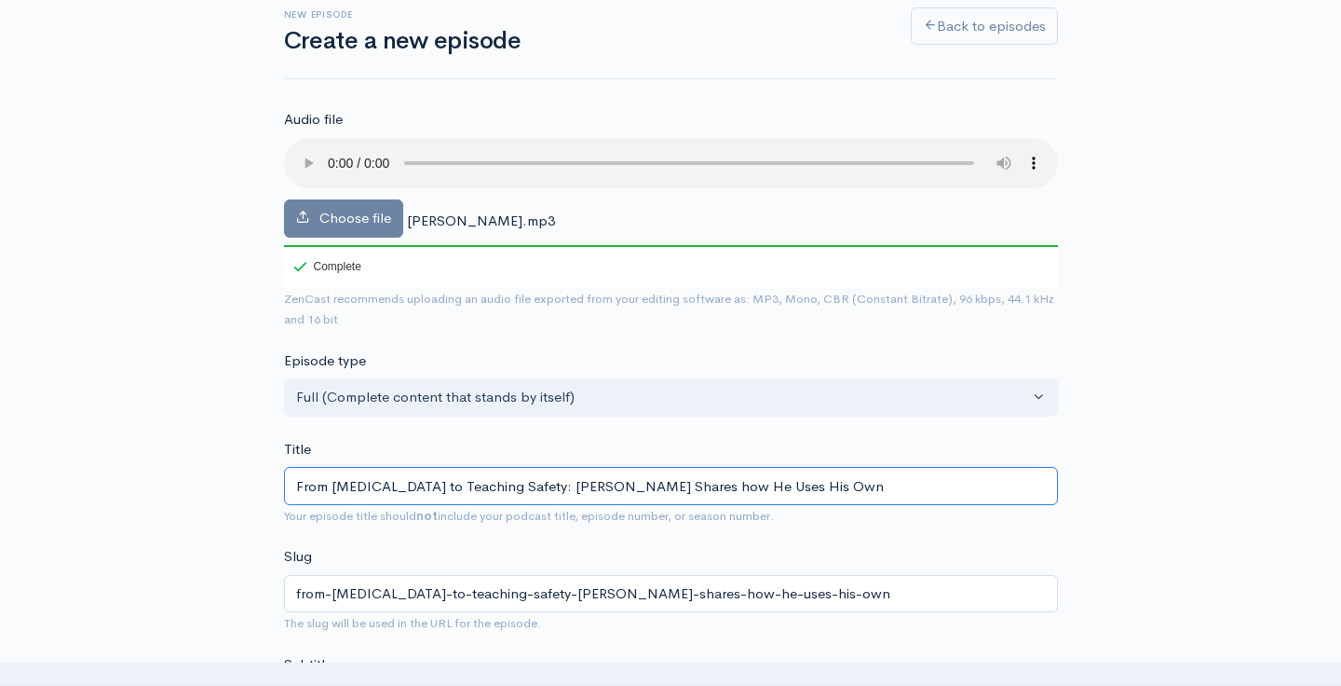
type input "From Workplace Accident to Teaching Safety: Greg Antoniow Shares how He Uses Hi…"
type input "from-workplace-accident-to-teaching-safety-greg-antoniow-shares-how-he-uses-his…"
type input "From Workplace Accident to Teaching Safety: Greg Antoniow Shares how He Uses Hi…"
type input "from-workplace-accident-to-teaching-safety-greg-antoniow-shares-how-he-uses-his…"
type input "From Workplace Accident to Teaching Safety: Greg Antoniow Shares how He Uses Hi…"
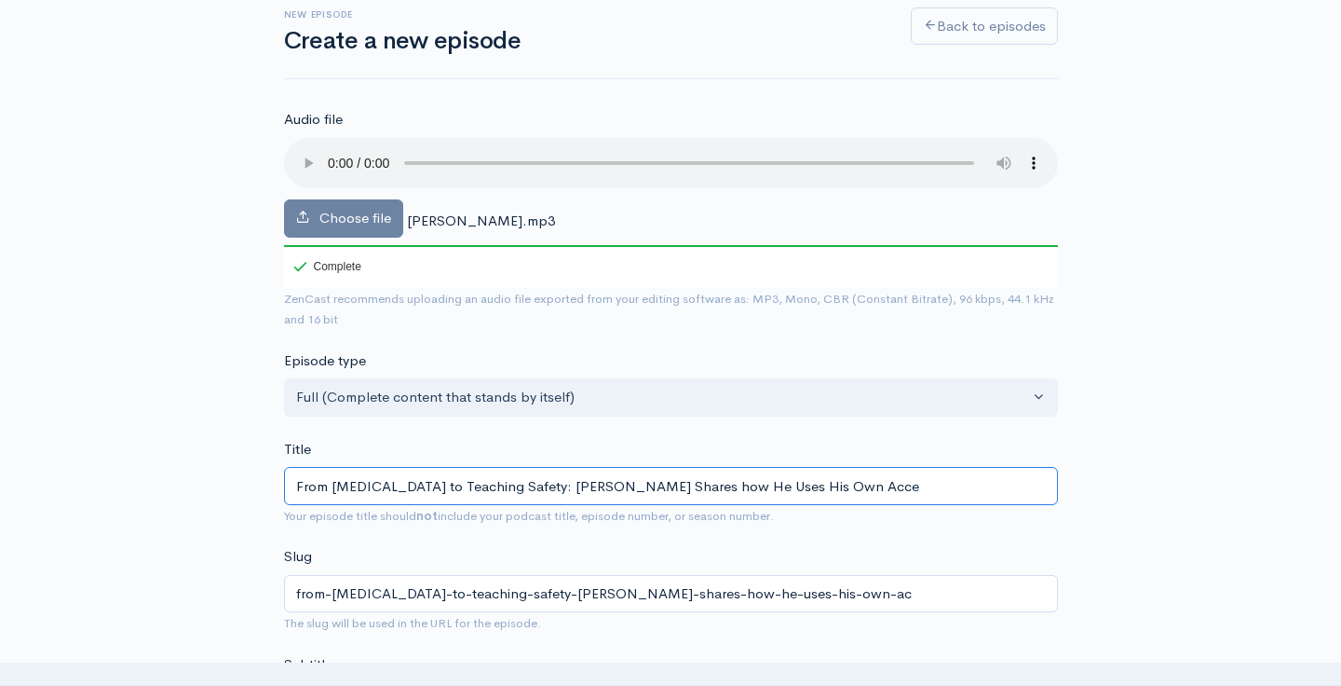
type input "from-workplace-accident-to-teaching-safety-greg-antoniow-shares-how-he-uses-his…"
type input "From Workplace Accident to Teaching Safety: Greg Antoniow Shares how He Uses Hi…"
type input "from-workplace-accident-to-teaching-safety-greg-antoniow-shares-how-he-uses-his…"
type input "From Workplace Accident to Teaching Safety: Greg Antoniow Shares how He Uses Hi…"
type input "from-workplace-accident-to-teaching-safety-greg-antoniow-shares-how-he-uses-his…"
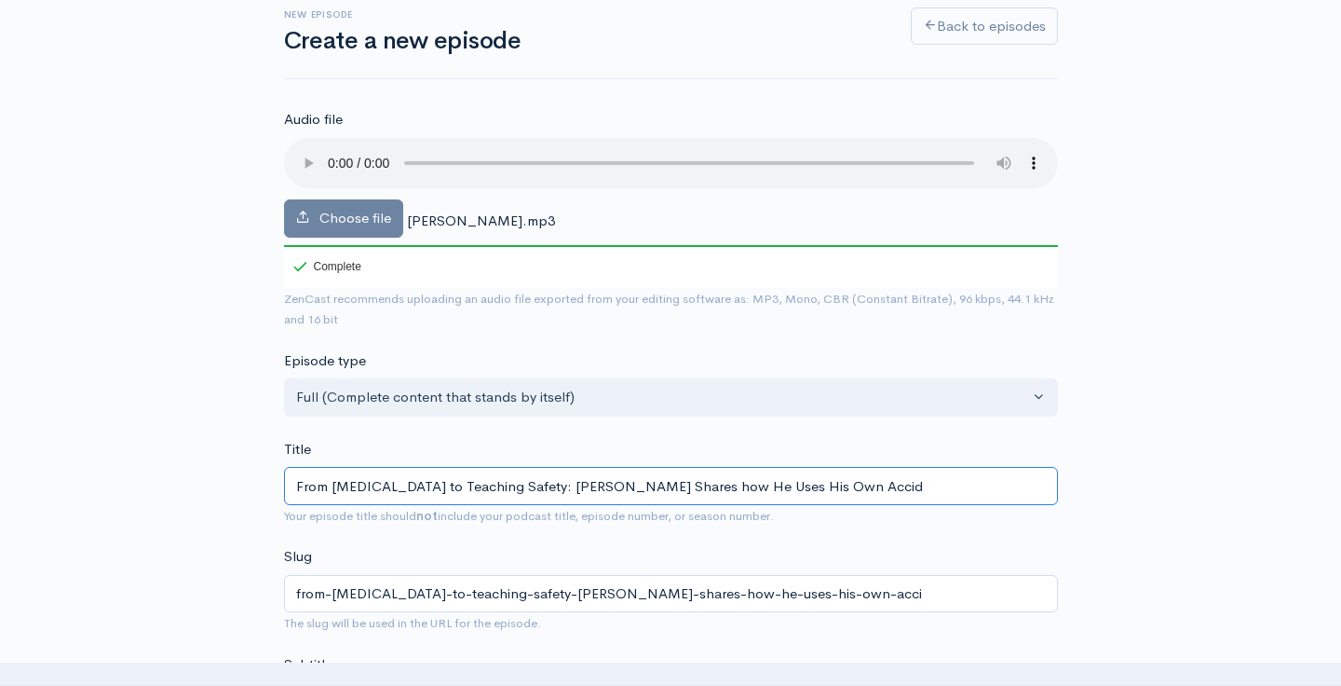
type input "From Workplace Accident to Teaching Safety: Greg Antoniow Shares how He Uses Hi…"
type input "from-workplace-accident-to-teaching-safety-greg-antoniow-shares-how-he-uses-his…"
type input "From Workplace Accident to Teaching Safety: Greg Antoniow Shares how He Uses Hi…"
type input "from-workplace-accident-to-teaching-safety-greg-antoniow-shares-how-he-uses-his…"
type input "From Workplace Accident to Teaching Safety: Greg Antoniow Shares how He Uses Hi…"
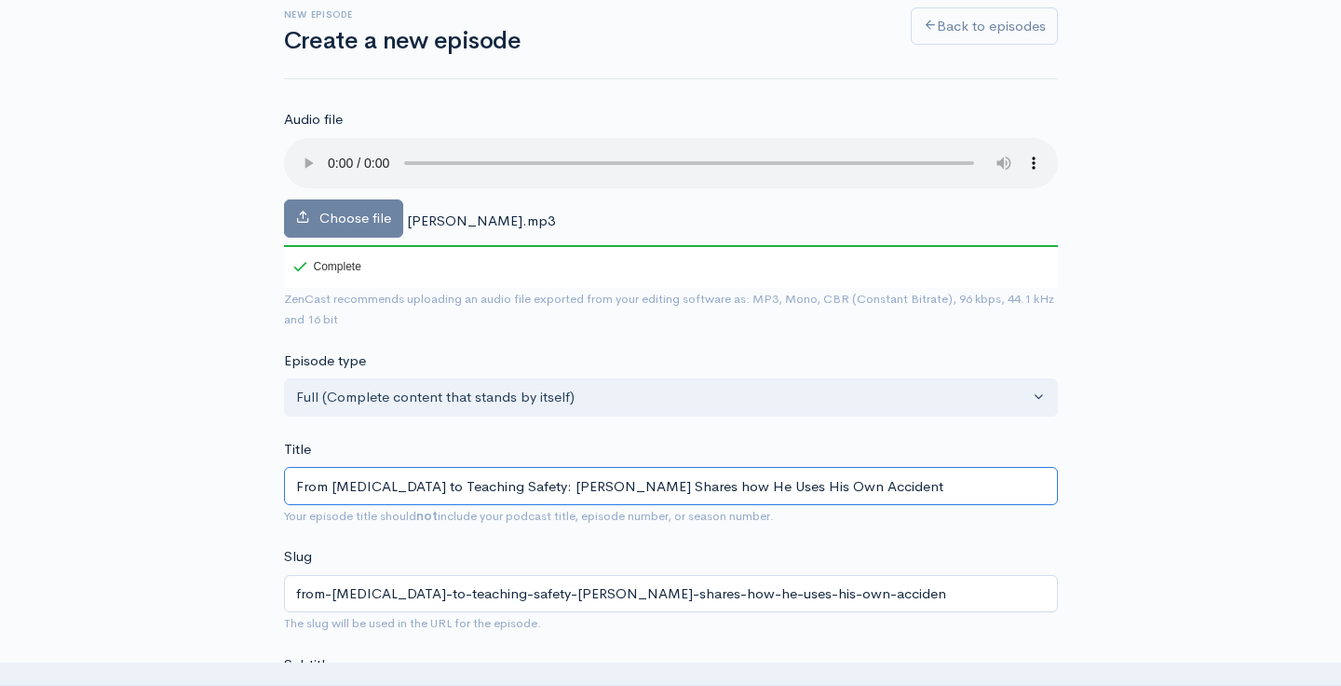
type input "from-workplace-accident-to-teaching-safety-greg-antoniow-shares-how-he-uses-his…"
type input "From Workplace Accident to Teaching Safety: Greg Antoniow Shares how He Uses Hi…"
type input "from-workplace-accident-to-teaching-safety-greg-antoniow-shares-how-he-uses-his…"
type input "From Workplace Accident to Teaching Safety: Greg Antoniow Shares how He Uses Hi…"
type input "from-workplace-accident-to-teaching-safety-greg-antoniow-shares-how-he-uses-his…"
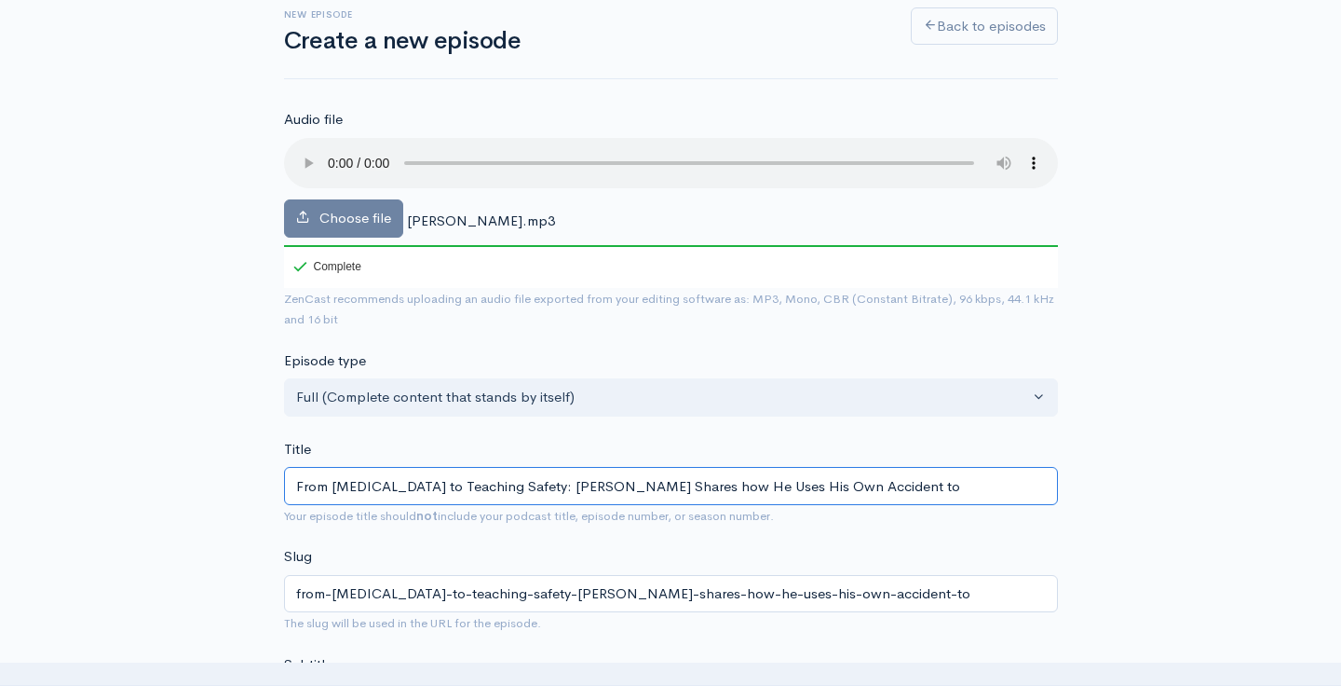
type input "From Workplace Accident to Teaching Safety: Greg Antoniow Shares how He Uses Hi…"
type input "from-workplace-accident-to-teaching-safety-greg-antoniow-shares-how-he-uses-his…"
type input "From Workplace Accident to Teaching Safety: Greg Antoniow Shares how He Uses Hi…"
type input "from-workplace-accident-to-teaching-safety-greg-antoniow-shares-how-he-uses-his…"
type input "From Workplace Accident to Teaching Safety: Greg Antoniow Shares how He Uses Hi…"
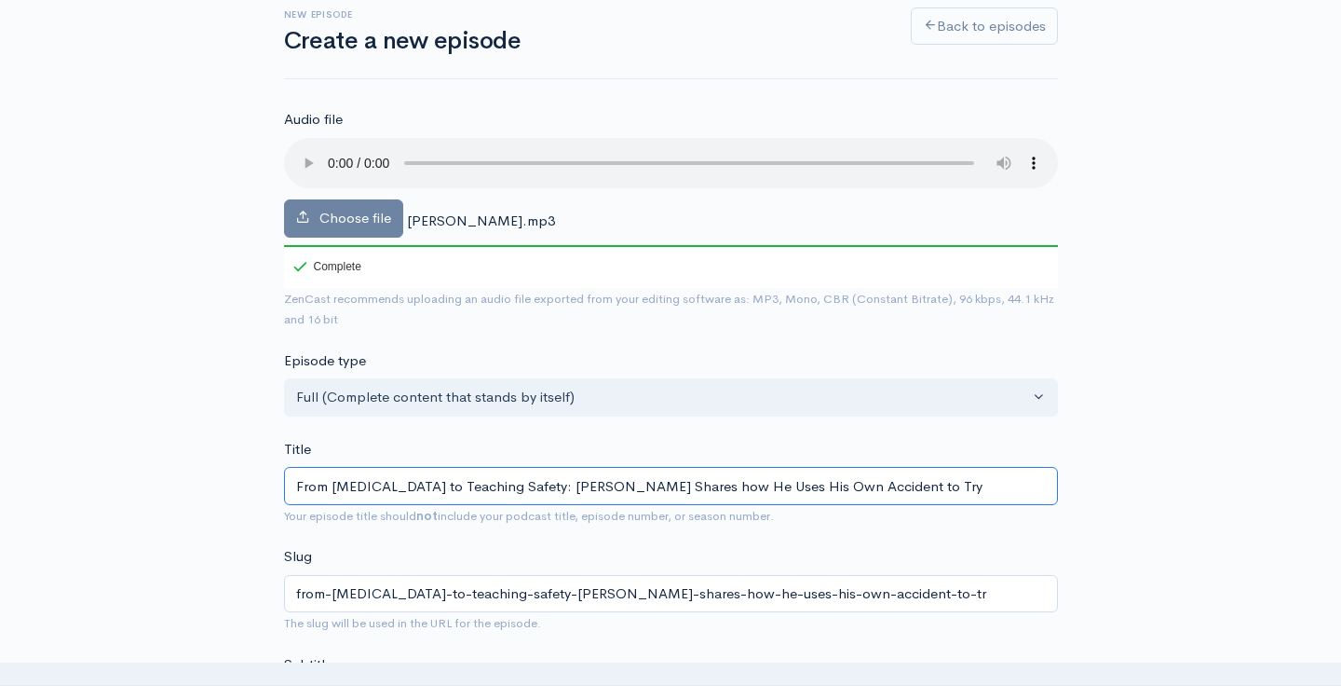
type input "from-workplace-accident-to-teaching-safety-greg-antoniow-shares-how-he-uses-his…"
type input "From Workplace Accident to Teaching Safety: Greg Antoniow Shares how He Uses Hi…"
type input "from-workplace-accident-to-teaching-safety-greg-antoniow-shares-how-he-uses-his…"
type input "From Workplace Accident to Teaching Safety: Greg Antoniow Shares how He Uses Hi…"
type input "from-workplace-accident-to-teaching-safety-greg-antoniow-shares-how-he-uses-his…"
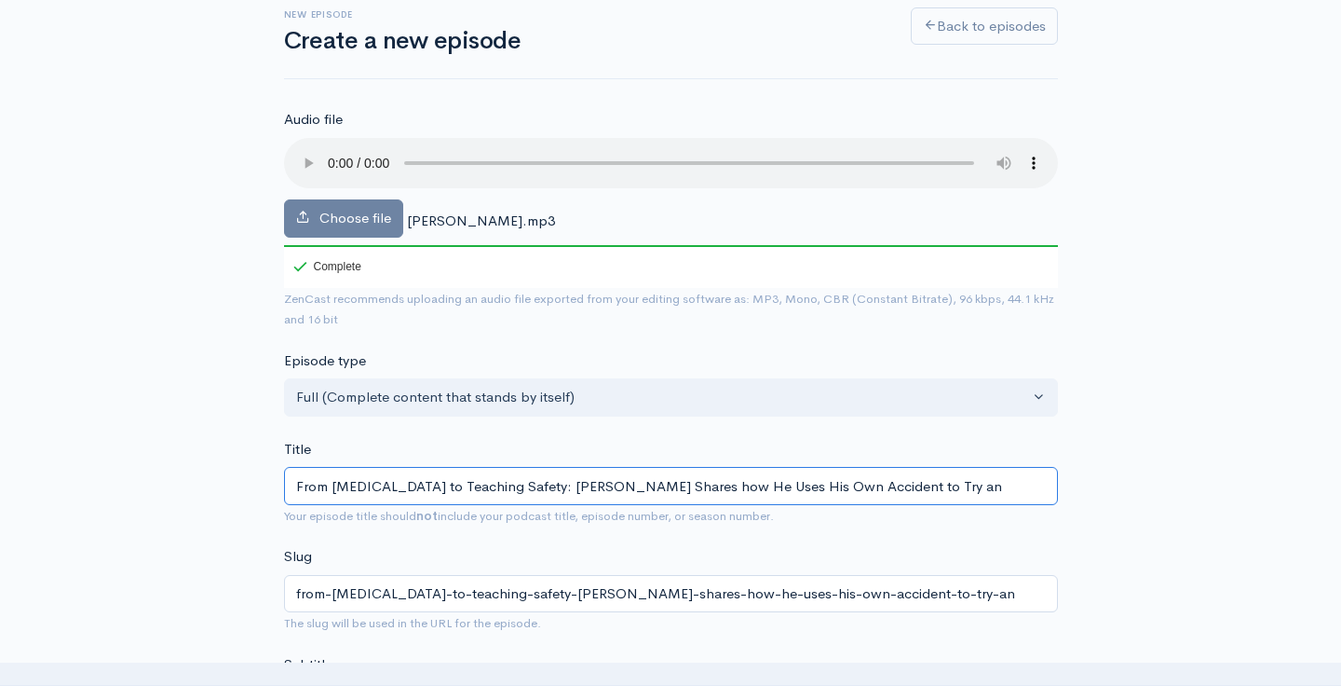
type input "From Workplace Accident to Teaching Safety: Greg Antoniow Shares how He Uses Hi…"
type input "from-workplace-accident-to-teaching-safety-greg-antoniow-shares-how-he-uses-his…"
type input "From Workplace Accident to Teaching Safety: Greg Antoniow Shares how He Uses Hi…"
type input "from-workplace-accident-to-teaching-safety-greg-antoniow-shares-how-he-uses-his…"
type input "From Workplace Accident to Teaching Safety: Greg Antoniow Shares how He Uses Hi…"
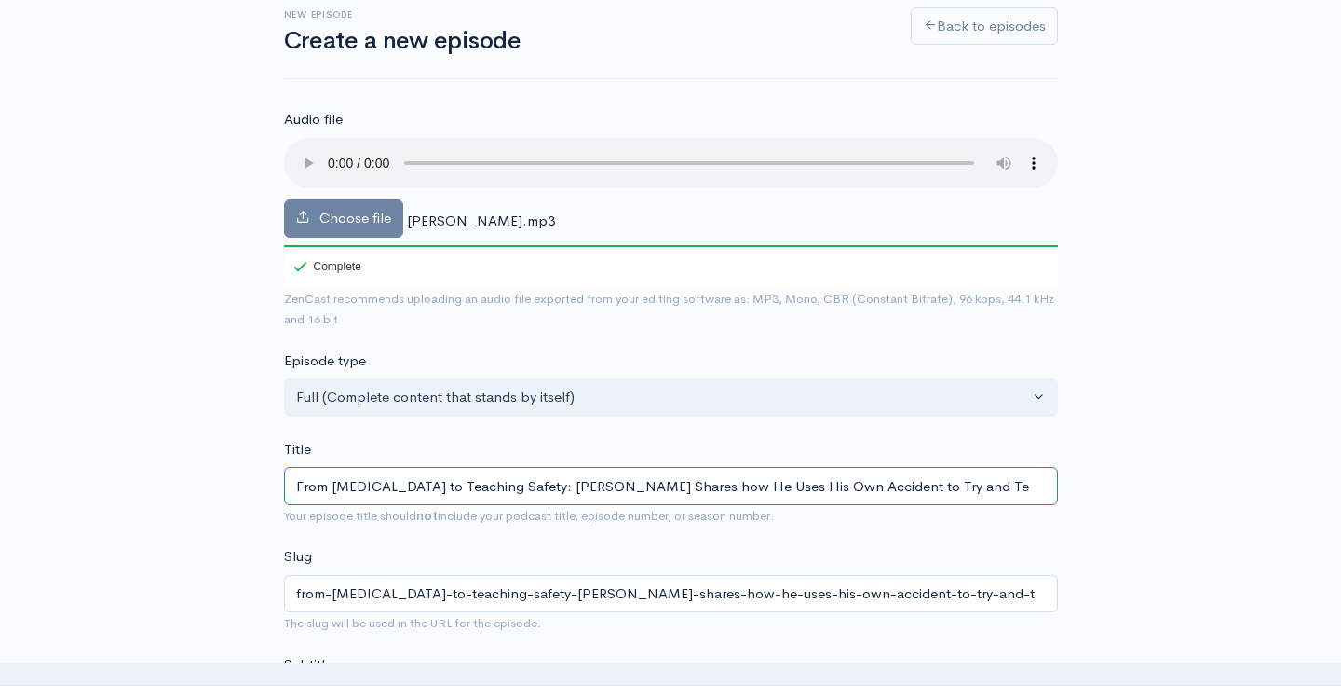
type input "from-workplace-accident-to-teaching-safety-greg-antoniow-shares-how-he-uses-his…"
type input "From Workplace Accident to Teaching Safety: Greg Antoniow Shares how He Uses Hi…"
type input "from-workplace-accident-to-teaching-safety-greg-antoniow-shares-how-he-uses-his…"
type input "From Workplace Accident to Teaching Safety: Greg Antoniow Shares how He Uses Hi…"
type input "from-workplace-accident-to-teaching-safety-greg-antoniow-shares-how-he-uses-his…"
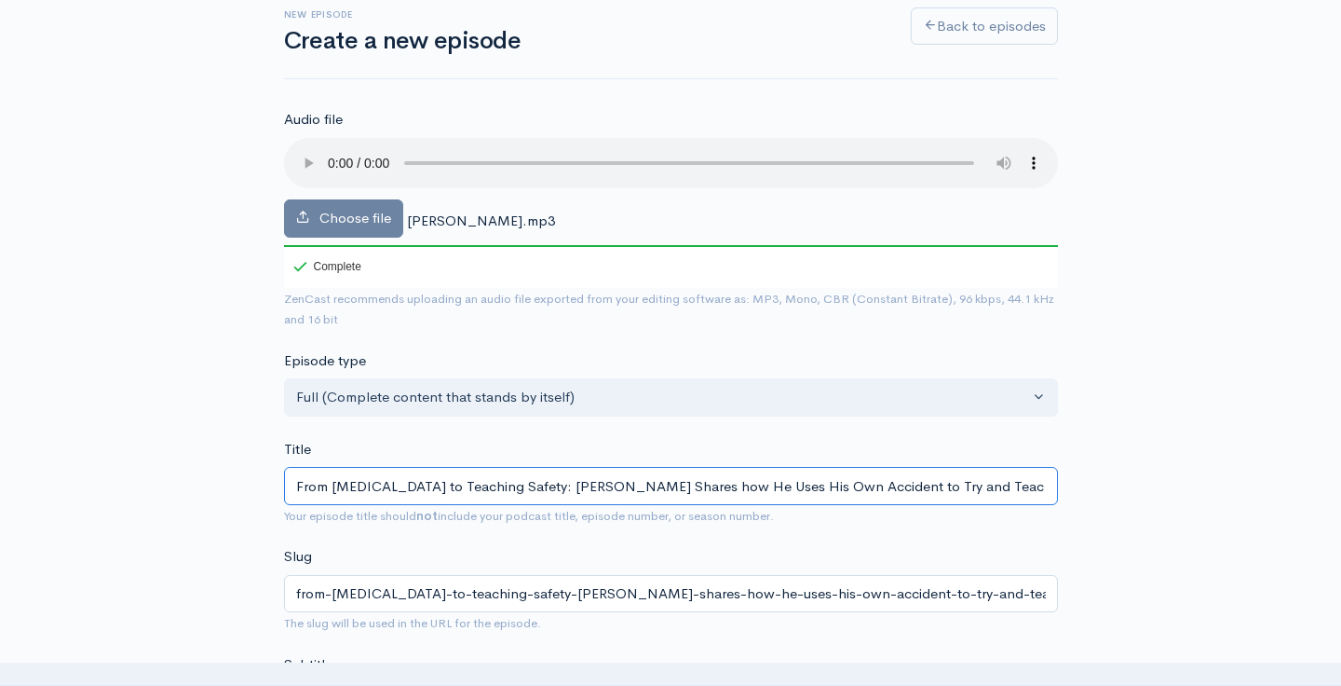
type input "From Workplace Accident to Teaching Safety: Greg Antoniow Shares how He Uses Hi…"
type input "from-workplace-accident-to-teaching-safety-greg-antoniow-shares-how-he-uses-his…"
type input "From Workplace Accident to Teaching Safety: Greg Antoniow Shares how He Uses Hi…"
type input "from-workplace-accident-to-teaching-safety-greg-antoniow-shares-how-he-uses-his…"
type input "From Workplace Accident to Teaching Safety: Greg Antoniow Shares how He Uses Hi…"
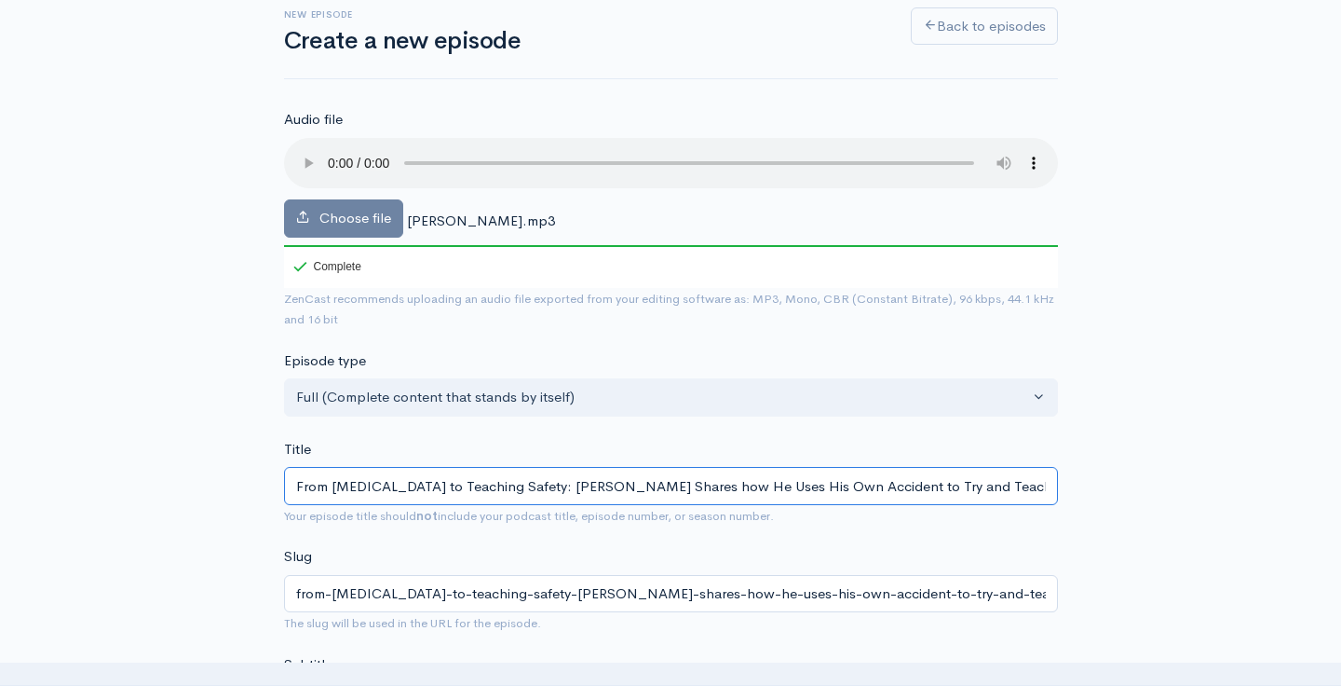
type input "from-workplace-accident-to-teaching-safety-greg-antoniow-shares-how-he-uses-his…"
type input "From Workplace Accident to Teaching Safety: Greg Antoniow Shares how He Uses Hi…"
type input "from-workplace-accident-to-teaching-safety-greg-antoniow-shares-how-he-uses-his…"
type input "From Workplace Accident to Teaching Safety: Greg Antoniow Shares how He Uses Hi…"
type input "from-workplace-accident-to-teaching-safety-greg-antoniow-shares-how-he-uses-his…"
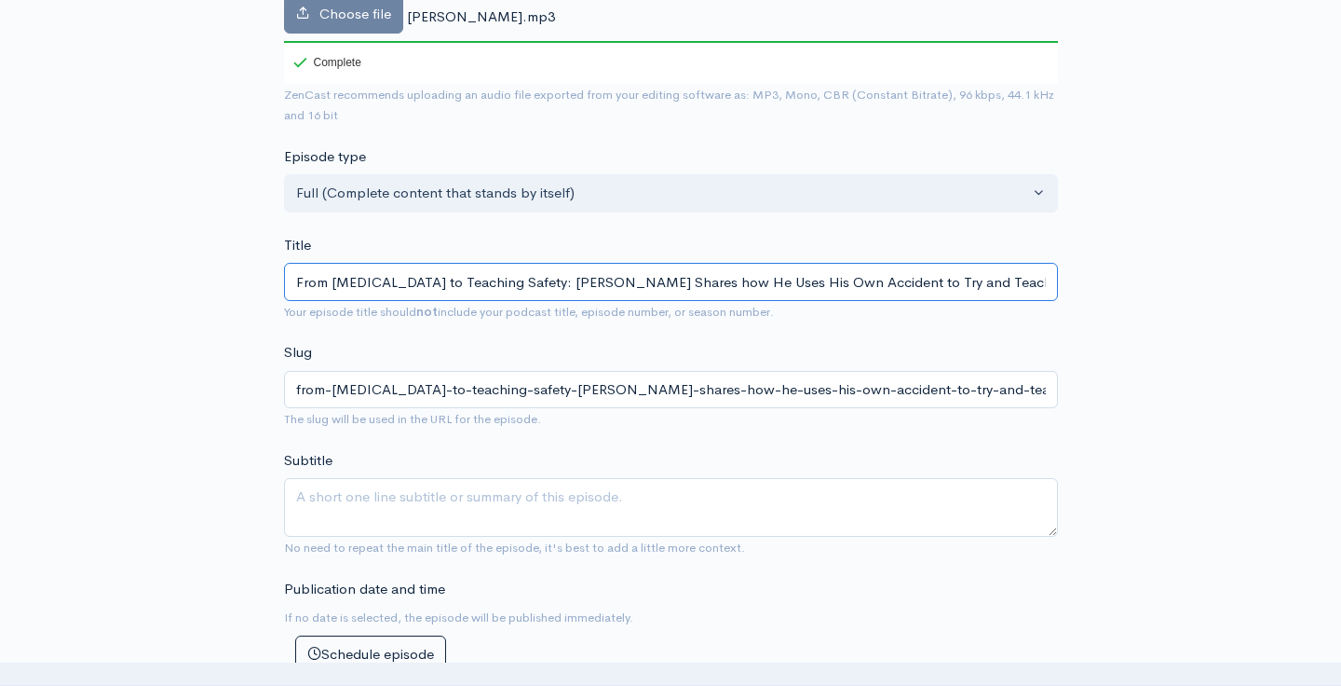
scroll to position [318, 0]
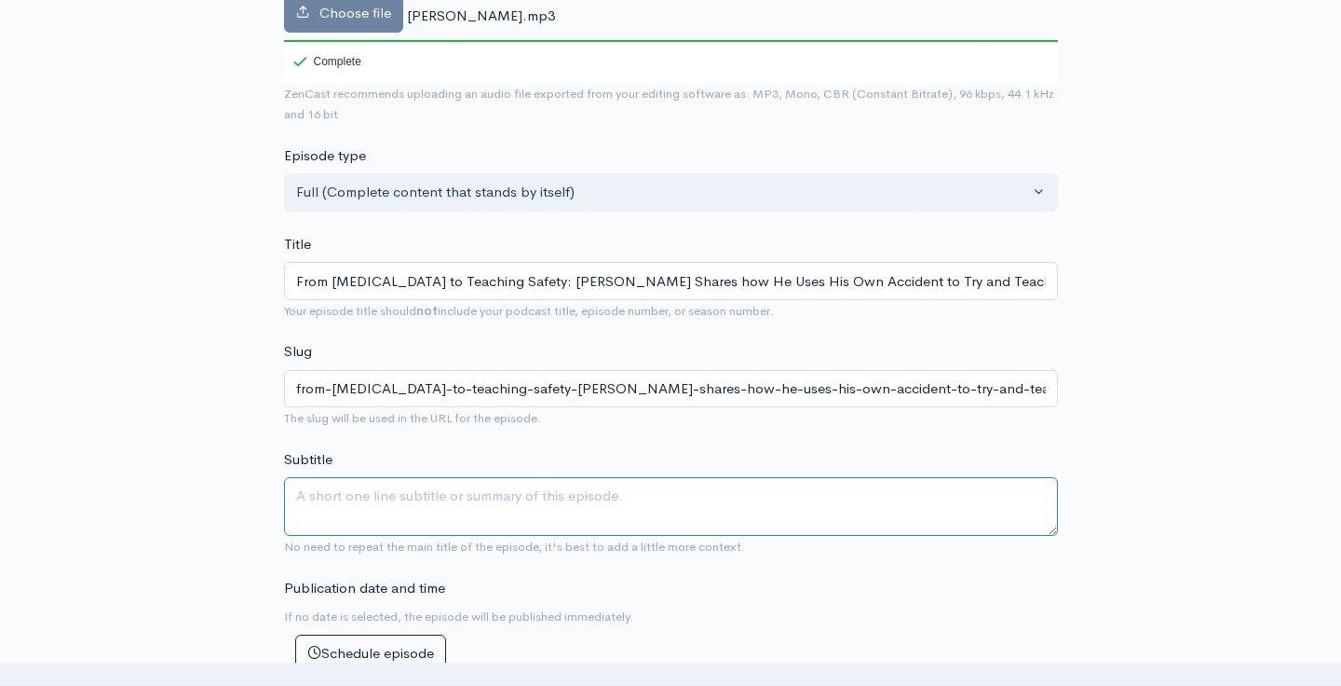
click at [560, 477] on textarea "Subtitle" at bounding box center [671, 506] width 774 height 59
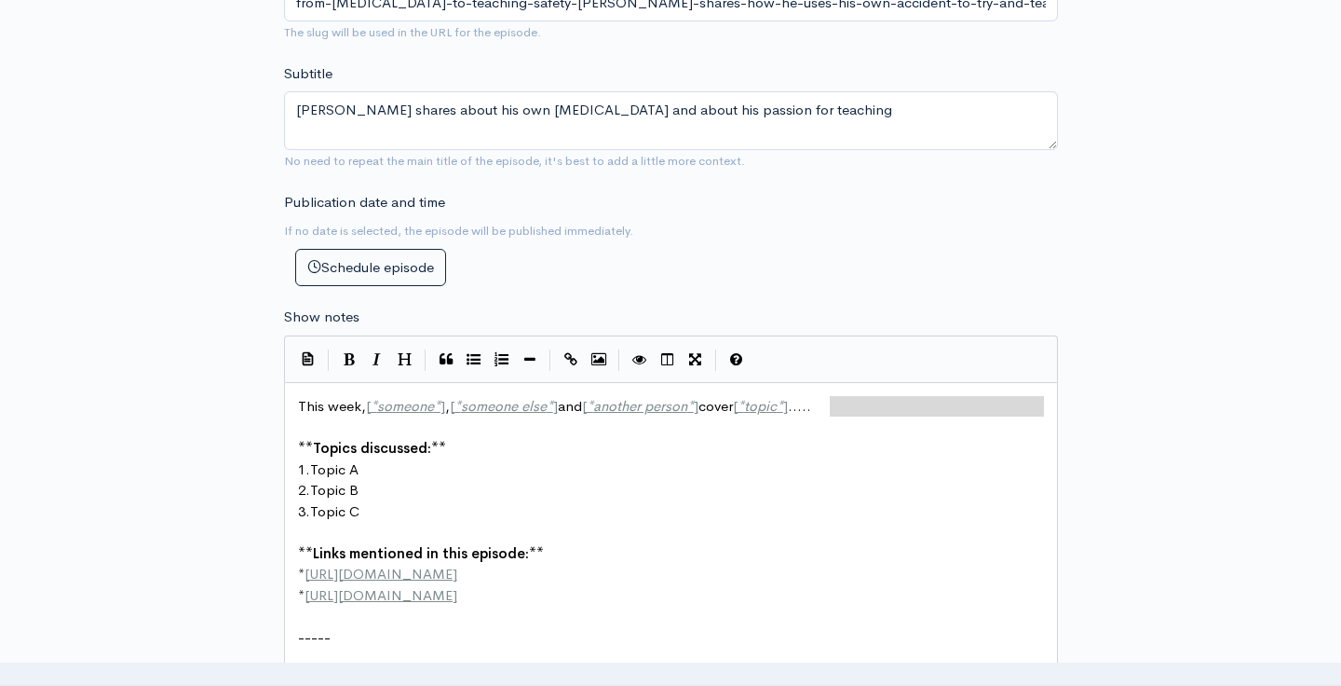
scroll to position [2, 0]
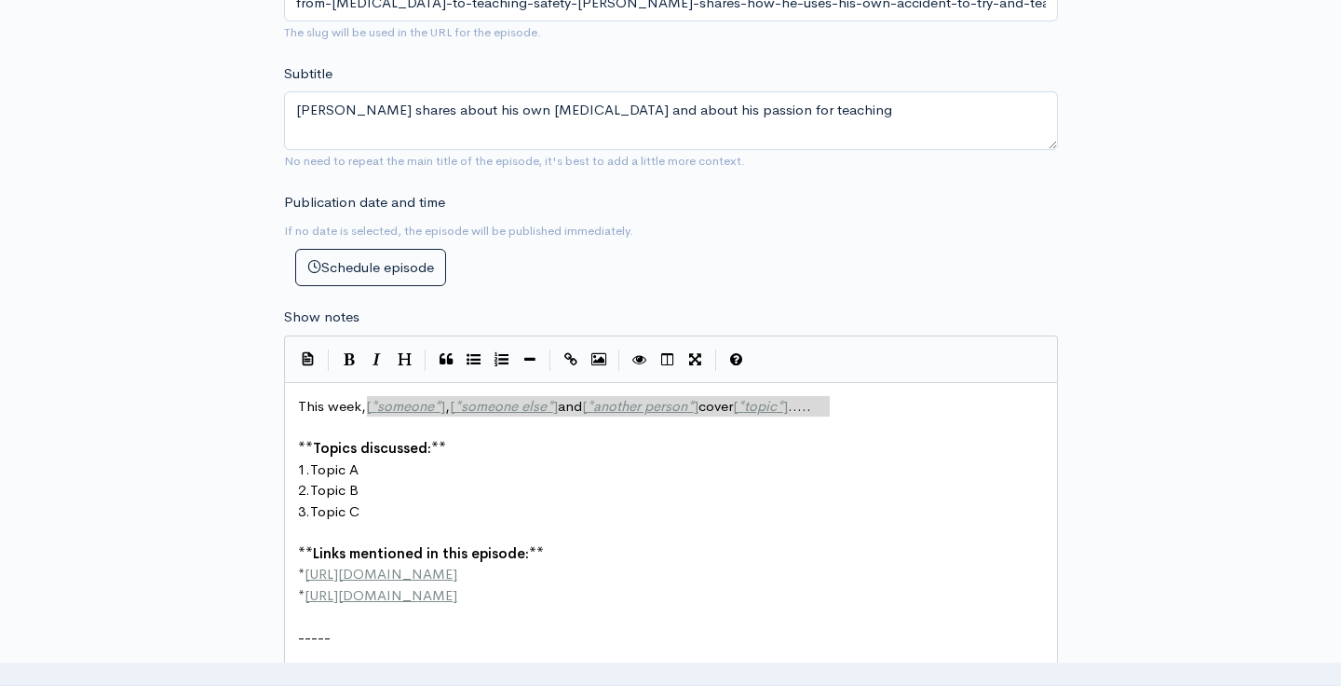
drag, startPoint x: 843, startPoint y: 386, endPoint x: 369, endPoint y: 374, distance: 474.3
click at [471, 397] on span "This week, Greg Antoniow, Safety Trainer at Natt Safety Services," at bounding box center [513, 406] width 431 height 18
click at [804, 396] on pre "This week, Greg Antoniow, Contract Safety Trainer at Natt Safety Services," at bounding box center [671, 406] width 754 height 21
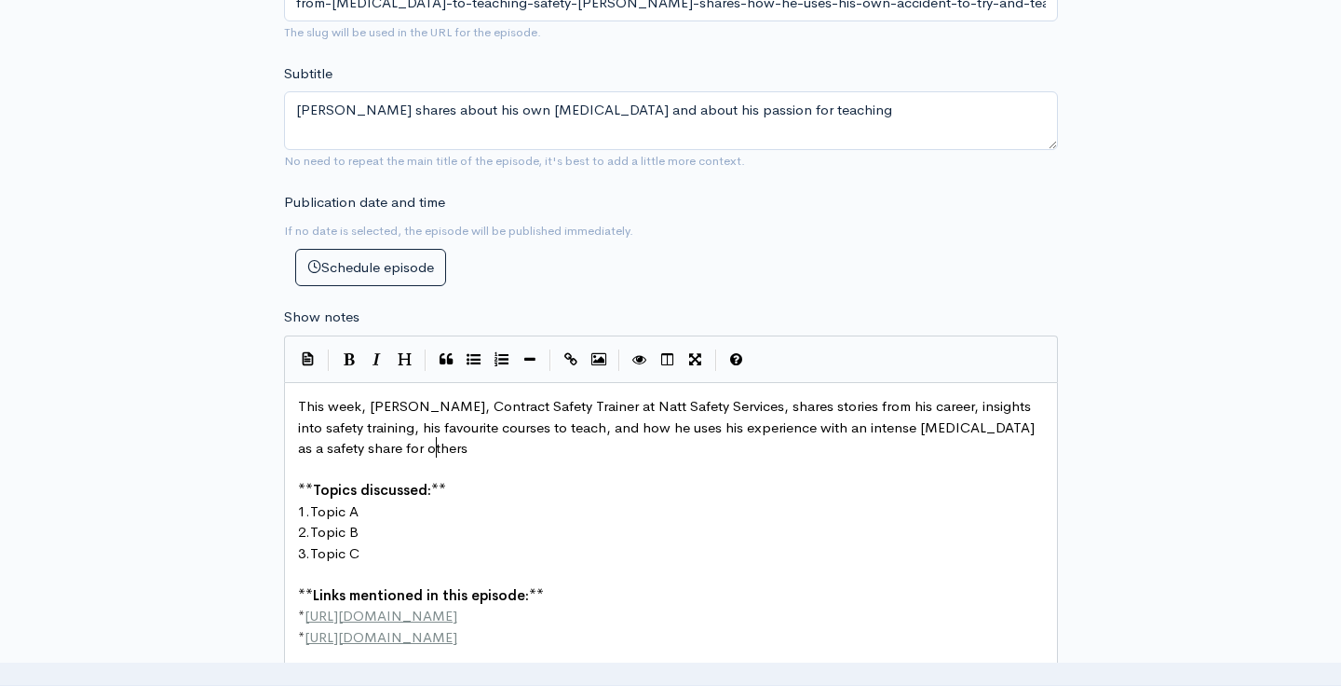
scroll to position [0, 456]
drag, startPoint x: 365, startPoint y: 478, endPoint x: 316, endPoint y: 475, distance: 49.5
drag, startPoint x: 361, startPoint y: 518, endPoint x: 317, endPoint y: 514, distance: 43.9
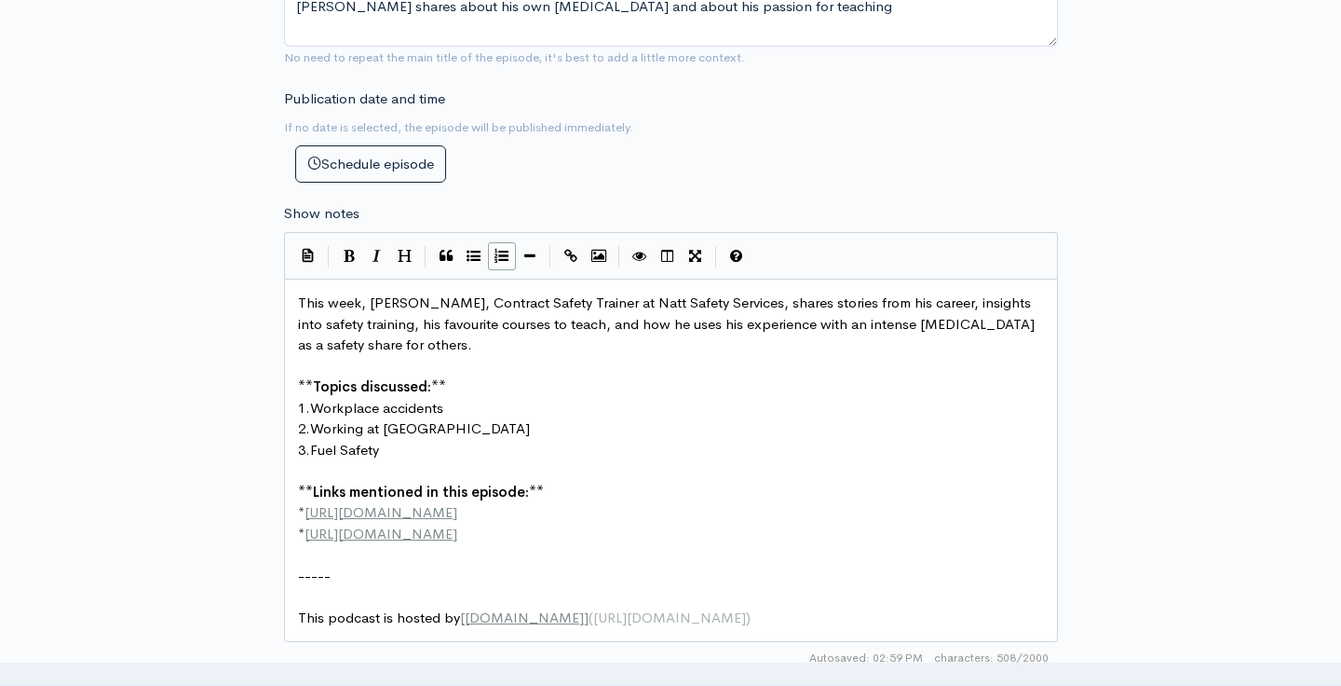
scroll to position [809, 0]
drag, startPoint x: 444, startPoint y: 478, endPoint x: 307, endPoint y: 477, distance: 136.9
paste textarea
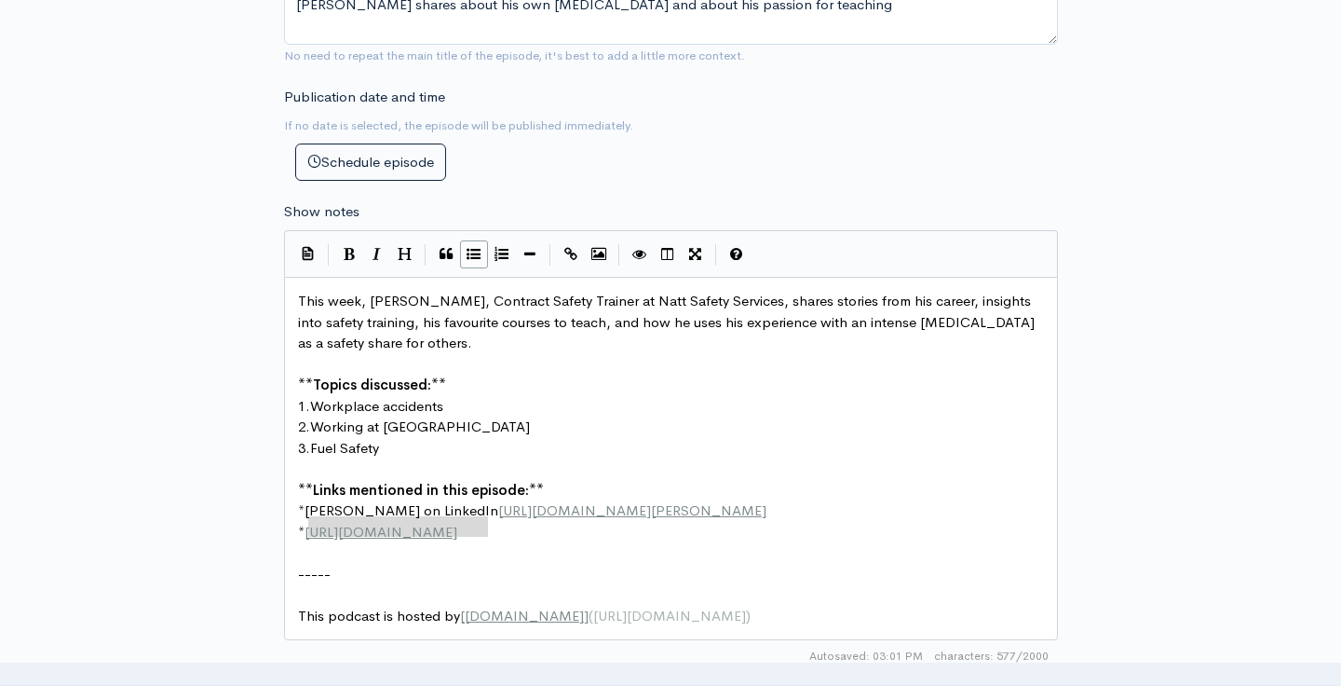
drag, startPoint x: 495, startPoint y: 497, endPoint x: 306, endPoint y: 492, distance: 188.2
paste textarea
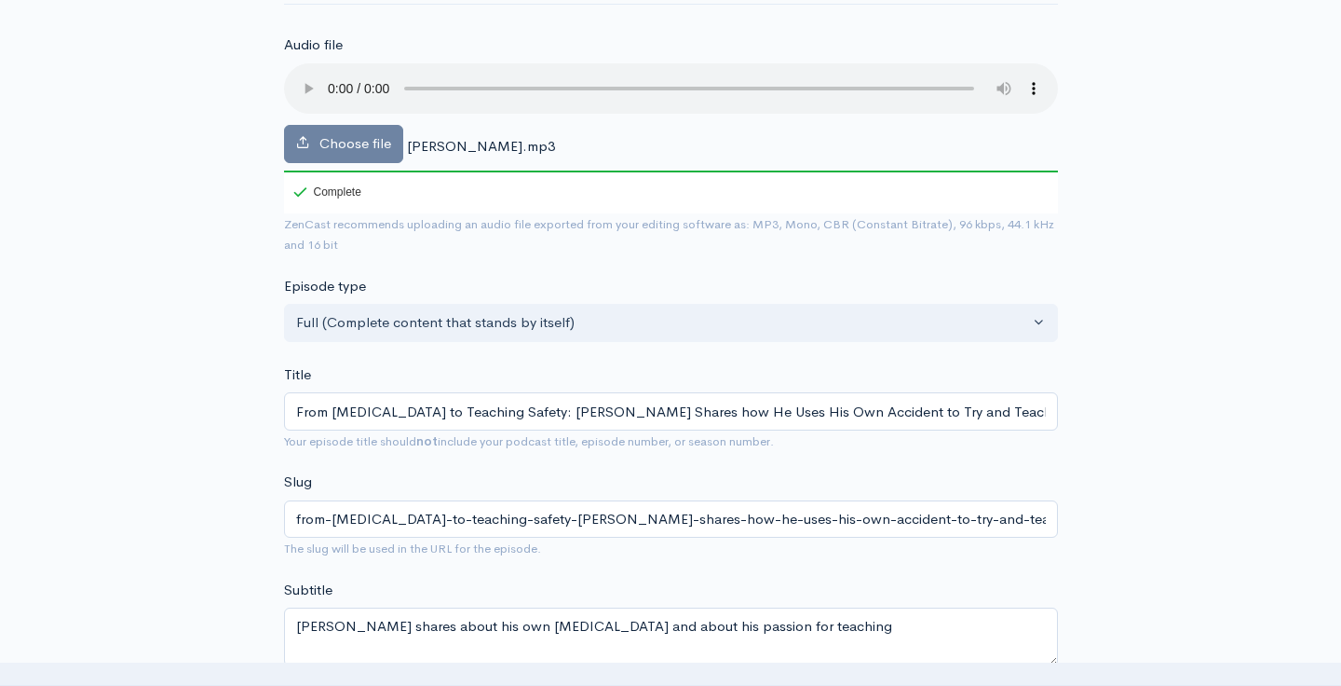
scroll to position [183, 0]
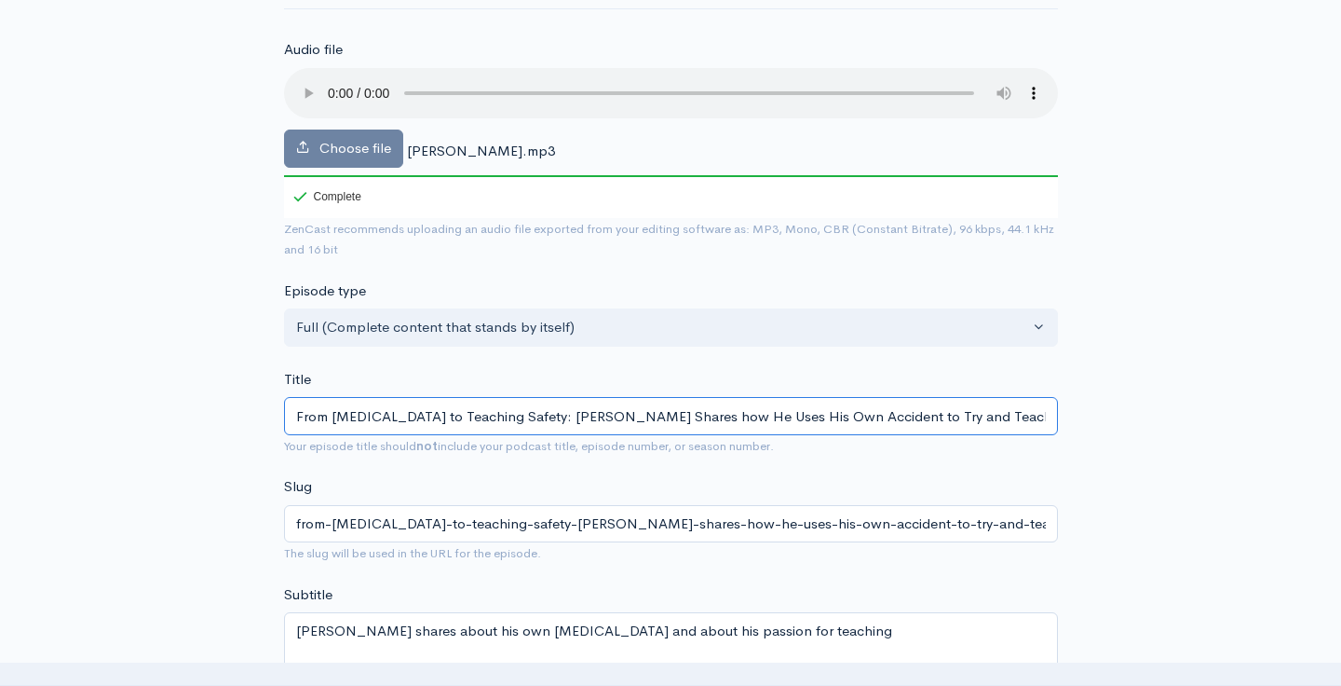
click at [951, 397] on input "From Workplace Accident to Teaching Safety: Greg Antoniow Shares how He Uses Hi…" at bounding box center [671, 416] width 774 height 38
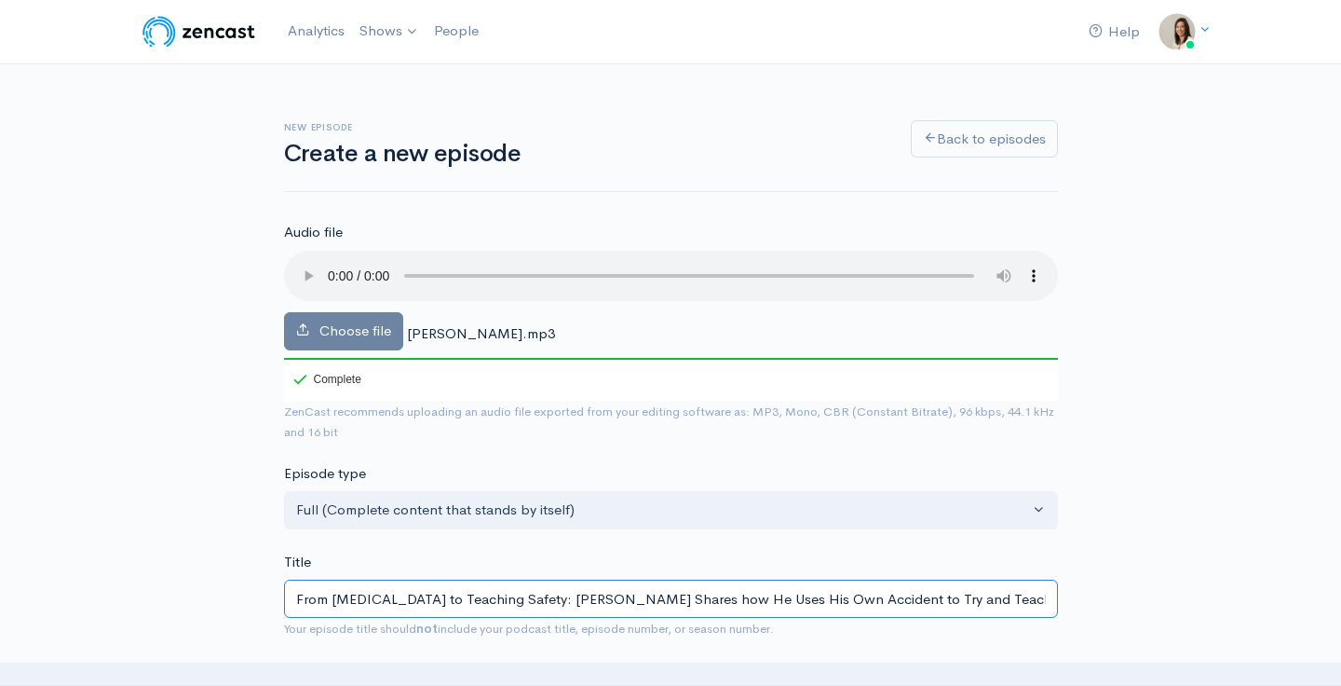
scroll to position [344, 0]
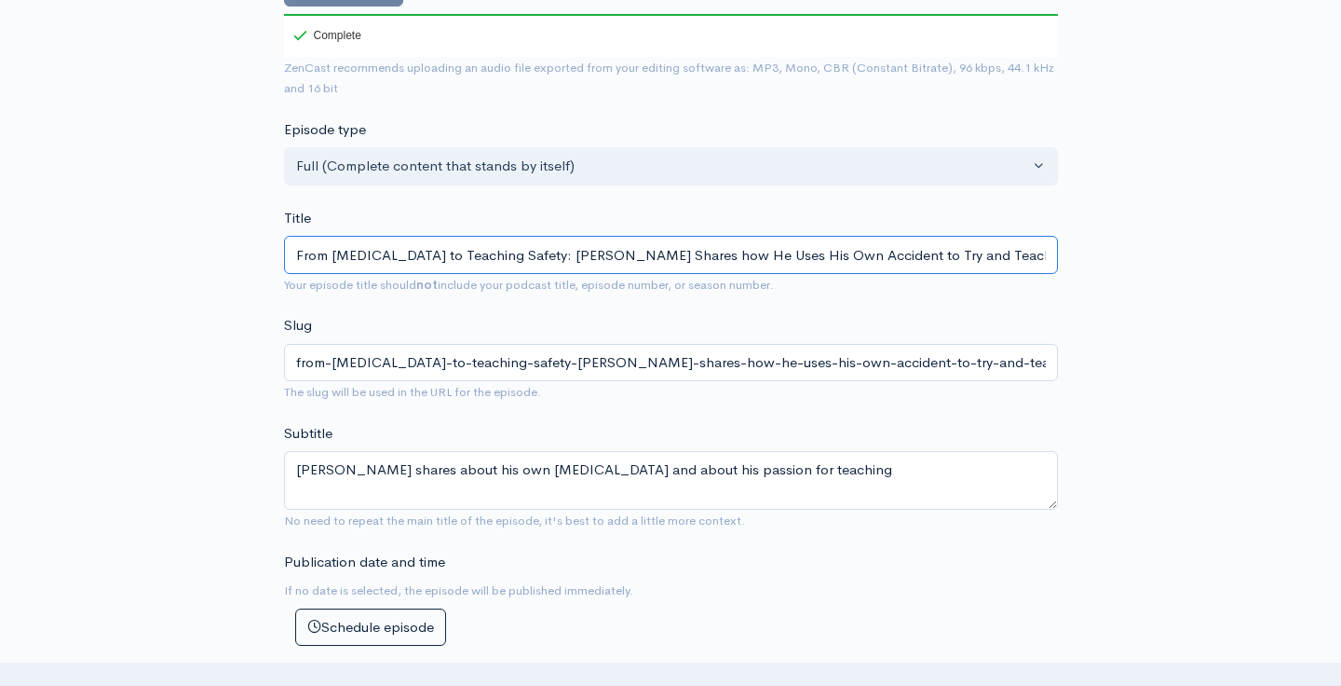
drag, startPoint x: 1000, startPoint y: 228, endPoint x: 949, endPoint y: 227, distance: 50.3
click at [949, 236] on input "From Workplace Accident to Teaching Safety: Greg Antoniow Shares how He Uses Hi…" at bounding box center [671, 255] width 774 height 38
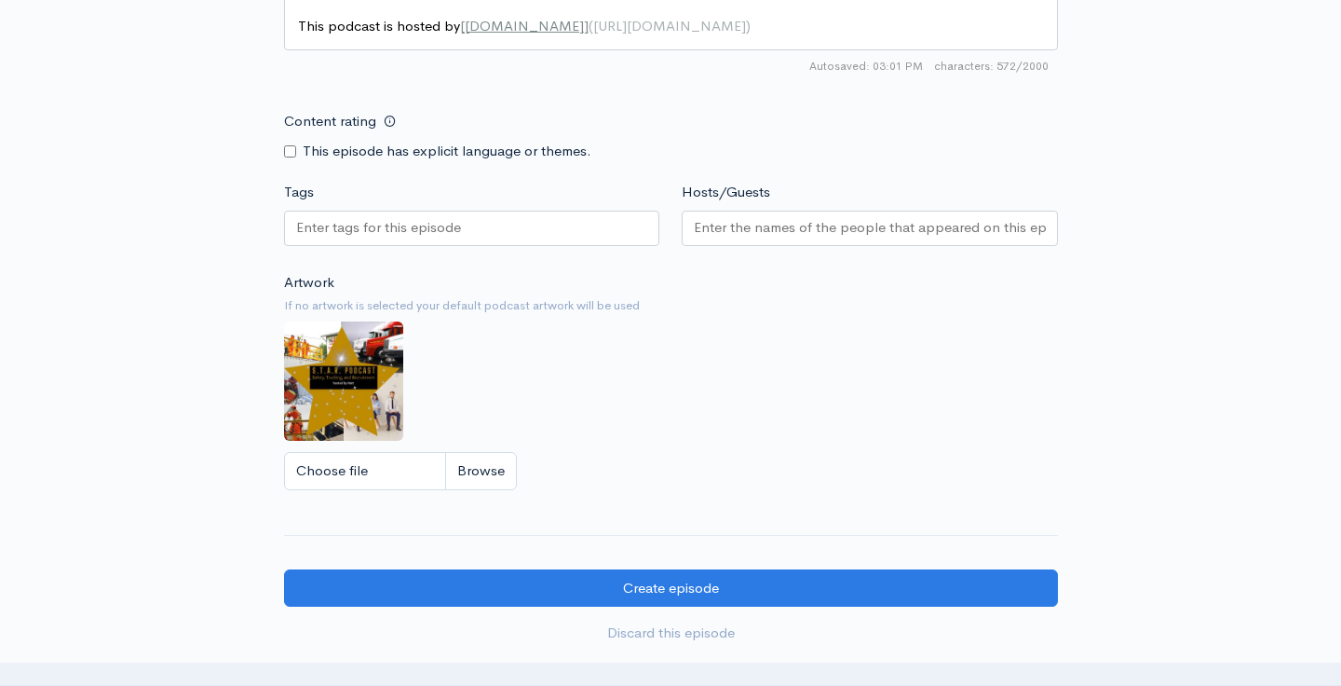
scroll to position [1423, 0]
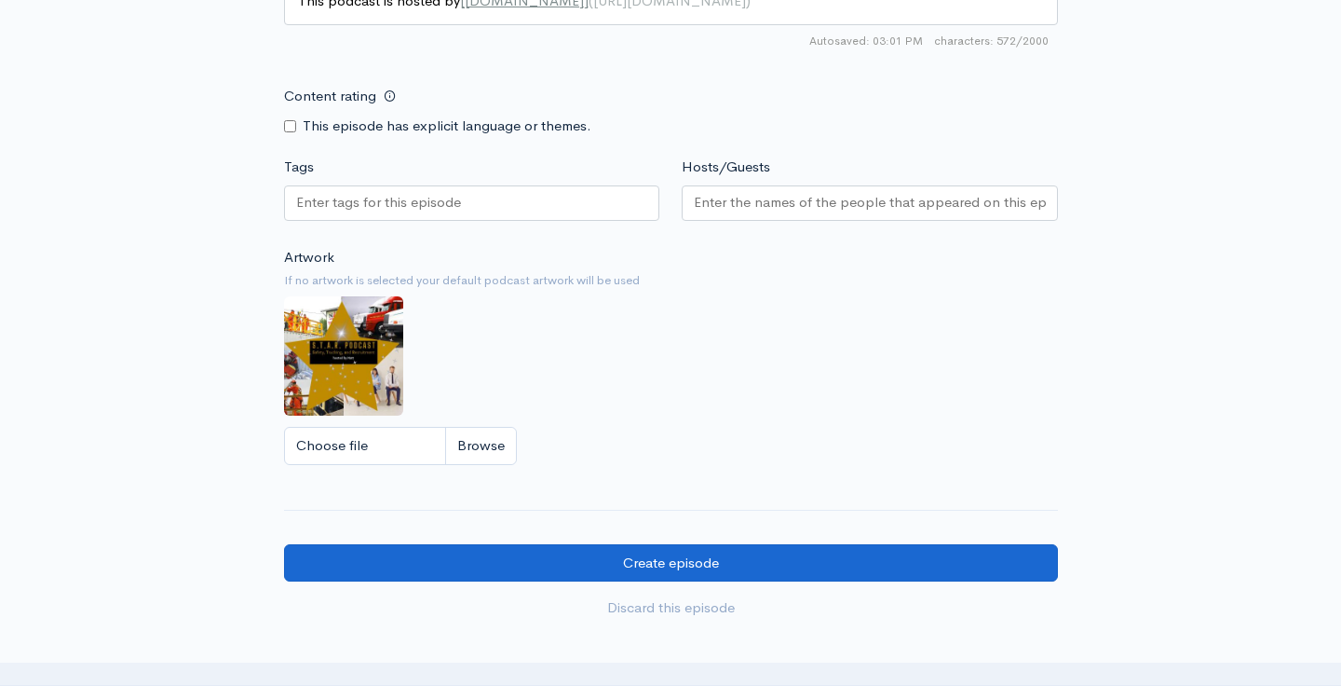
click at [734, 544] on input "Create episode" at bounding box center [671, 563] width 774 height 38
